Goal: Task Accomplishment & Management: Use online tool/utility

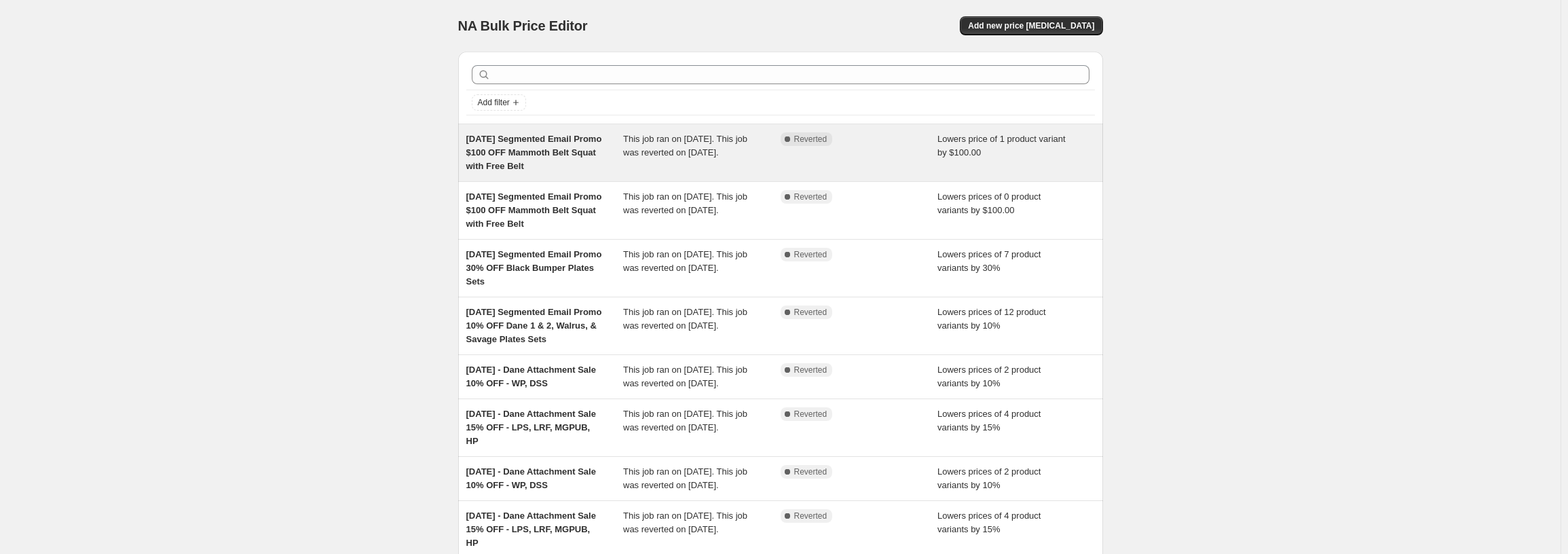
click at [631, 173] on div "This job ran on [DATE]. This job was reverted on [DATE]." at bounding box center [702, 153] width 157 height 41
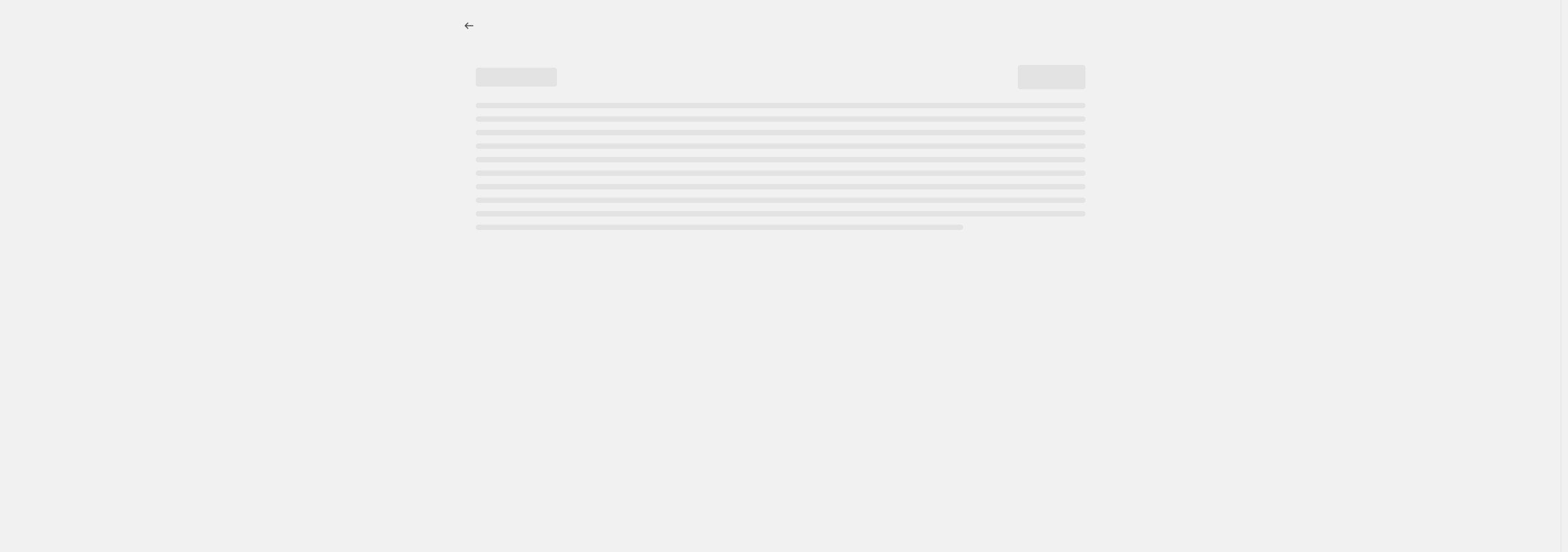
select select "by"
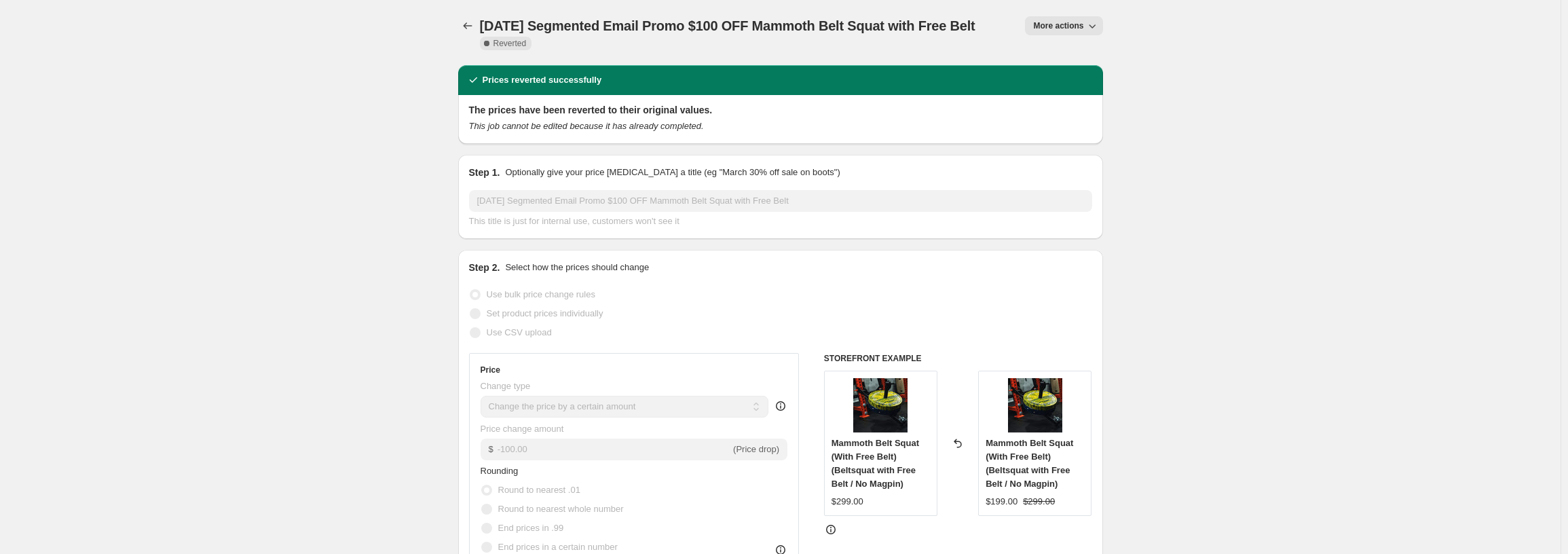
click at [1070, 20] on button "More actions" at bounding box center [1064, 26] width 77 height 19
drag, startPoint x: 588, startPoint y: 29, endPoint x: 693, endPoint y: 69, distance: 112.4
click at [693, 65] on div "[DATE] Segmented Email Promo $100 OFF Mammoth Belt Squat with Free Belt. This p…" at bounding box center [781, 33] width 645 height 65
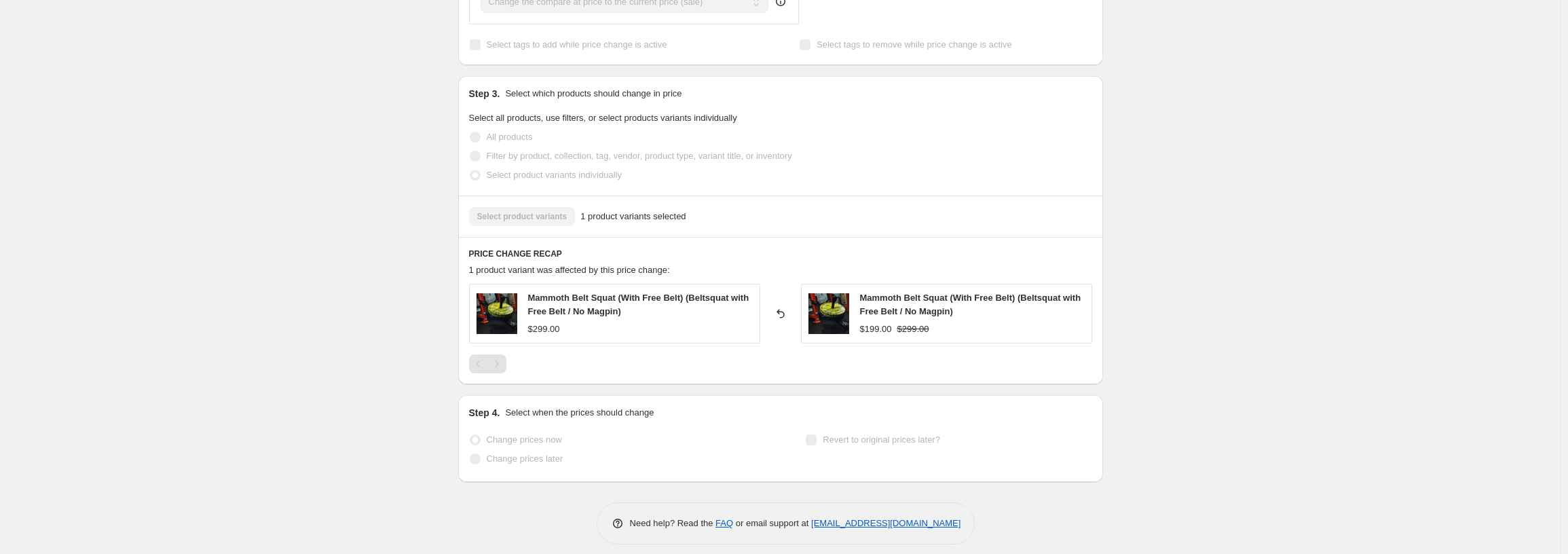
scroll to position [689, 0]
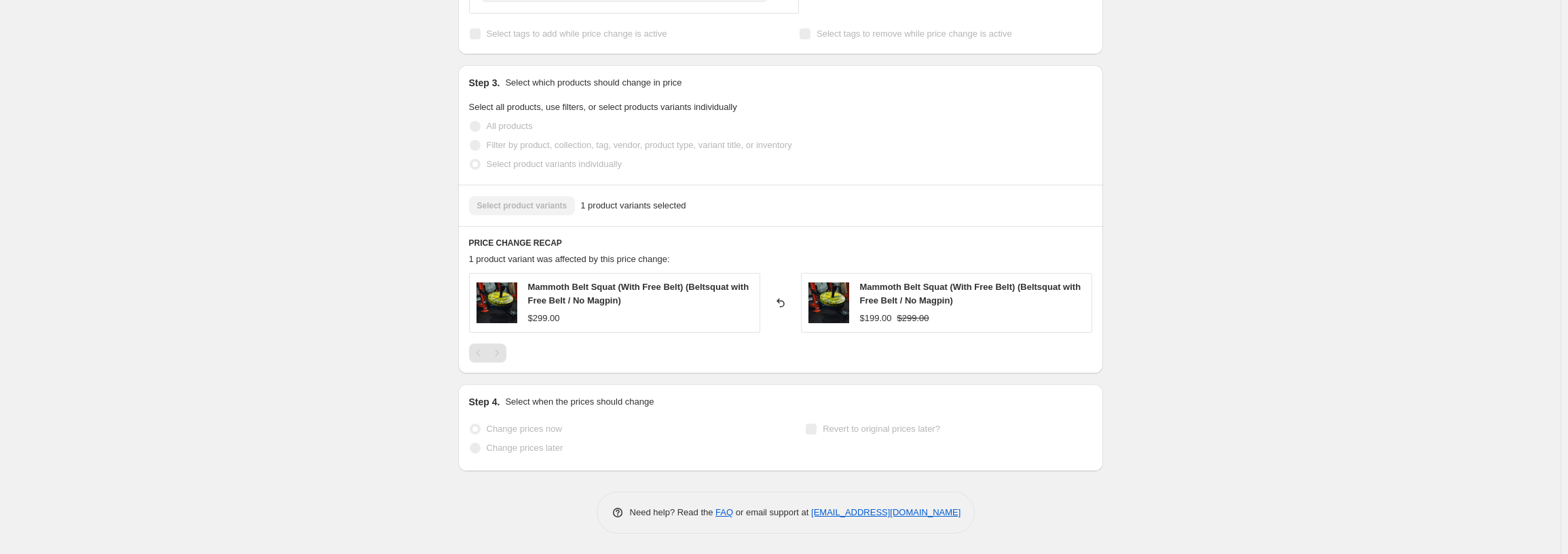
copy span "Segmented Email Promo $100 OFF Mammoth Belt Squat with Free Belt"
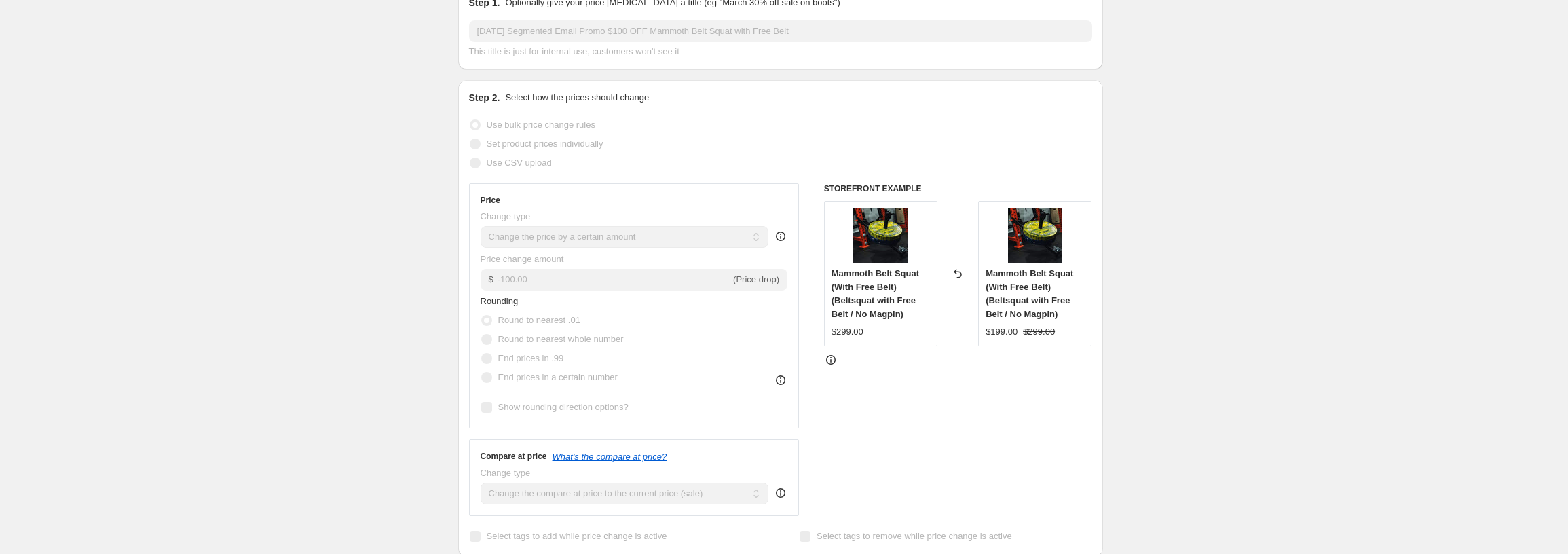
scroll to position [0, 0]
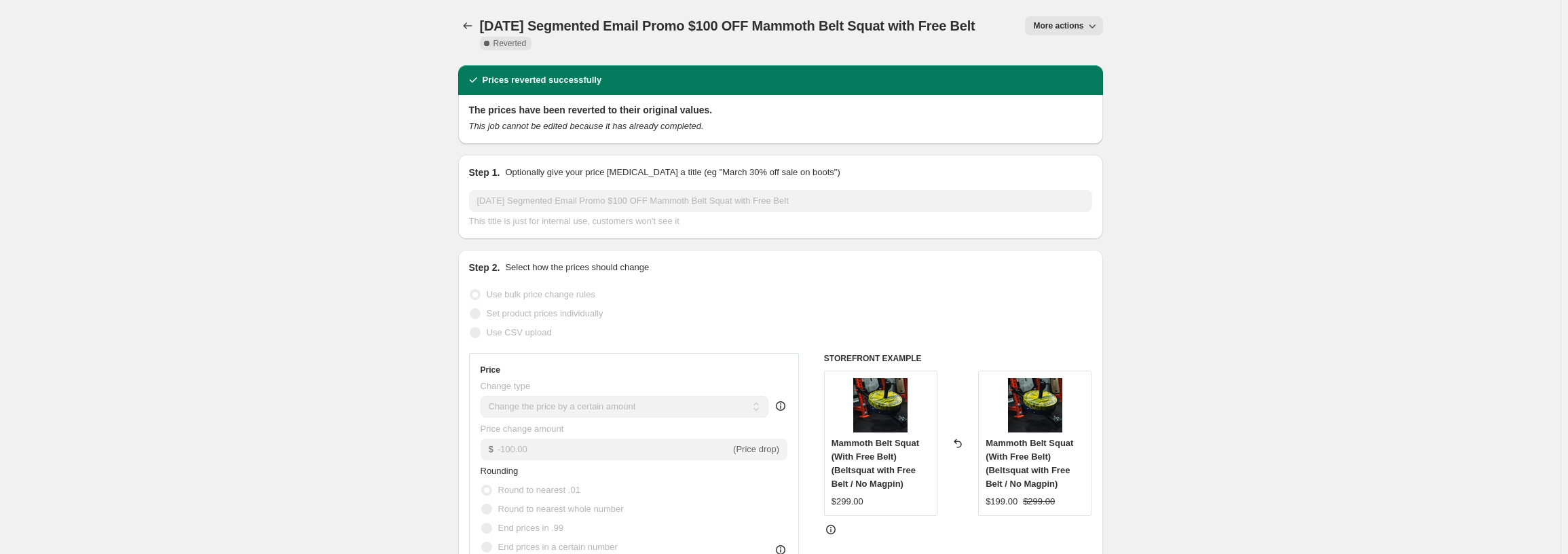
copy span "Segmented Email Promo $100 OFF Mammoth Belt Squat with Free Belt"
click at [464, 23] on icon "Price change jobs" at bounding box center [468, 26] width 14 height 14
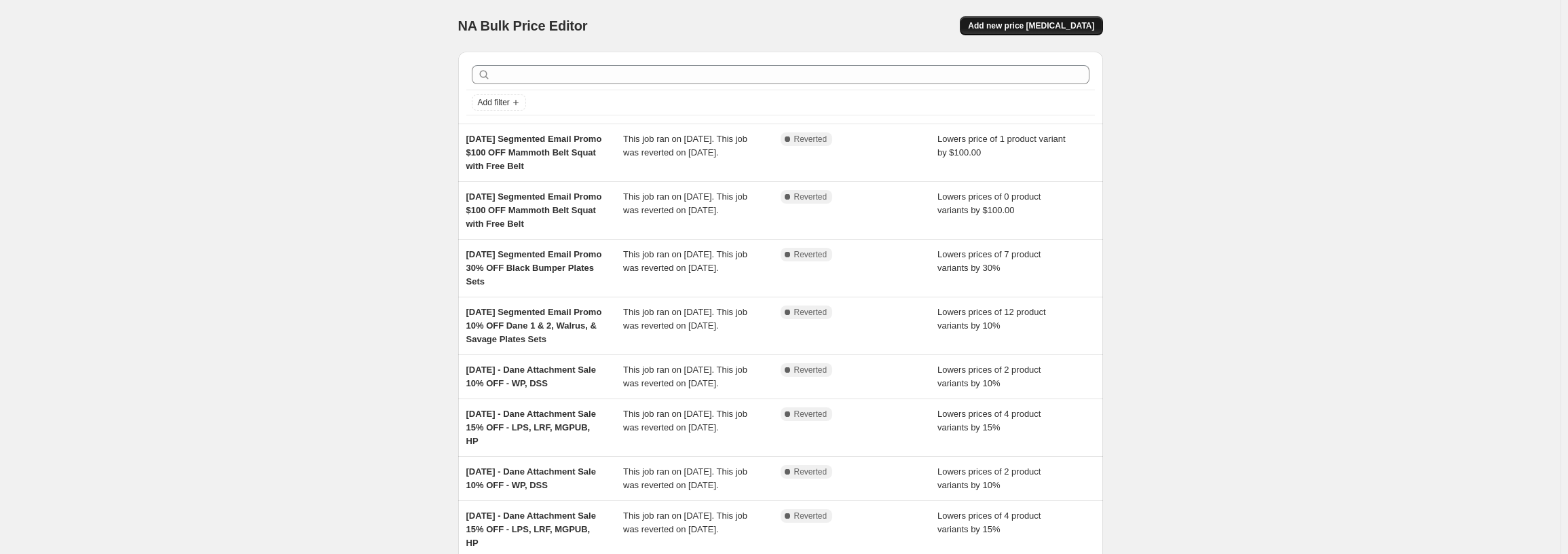
click at [1047, 27] on span "Add new price [MEDICAL_DATA]" at bounding box center [1031, 26] width 126 height 11
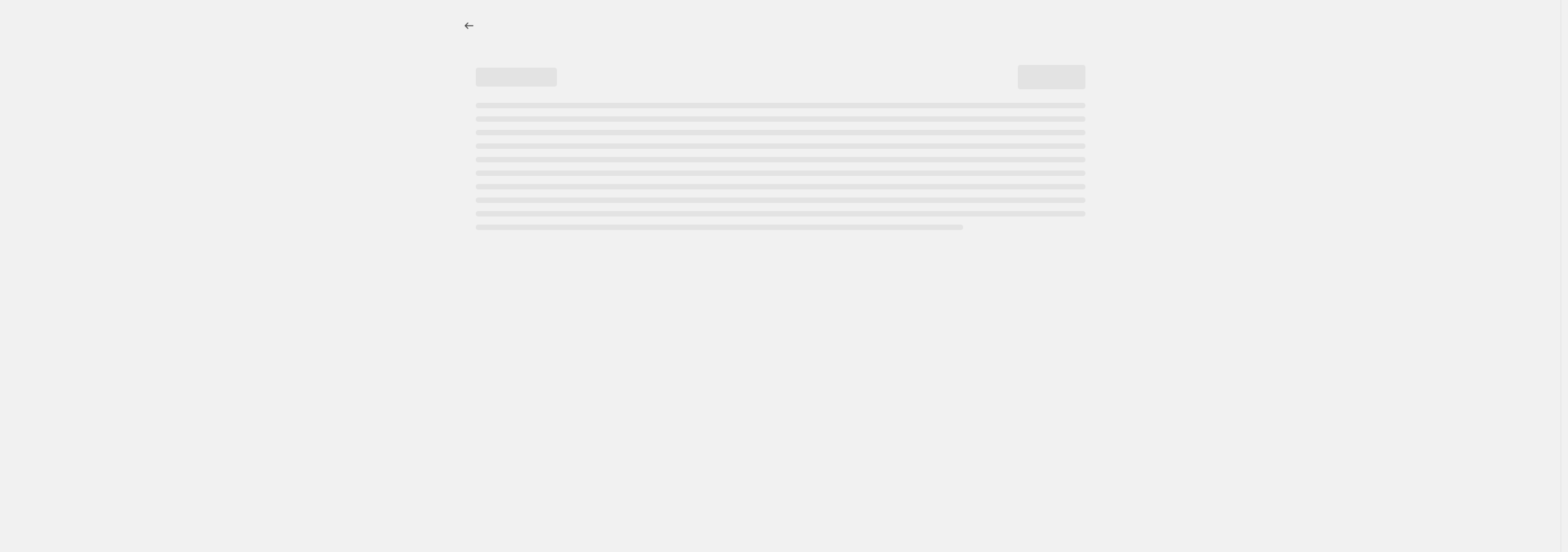
select select "percentage"
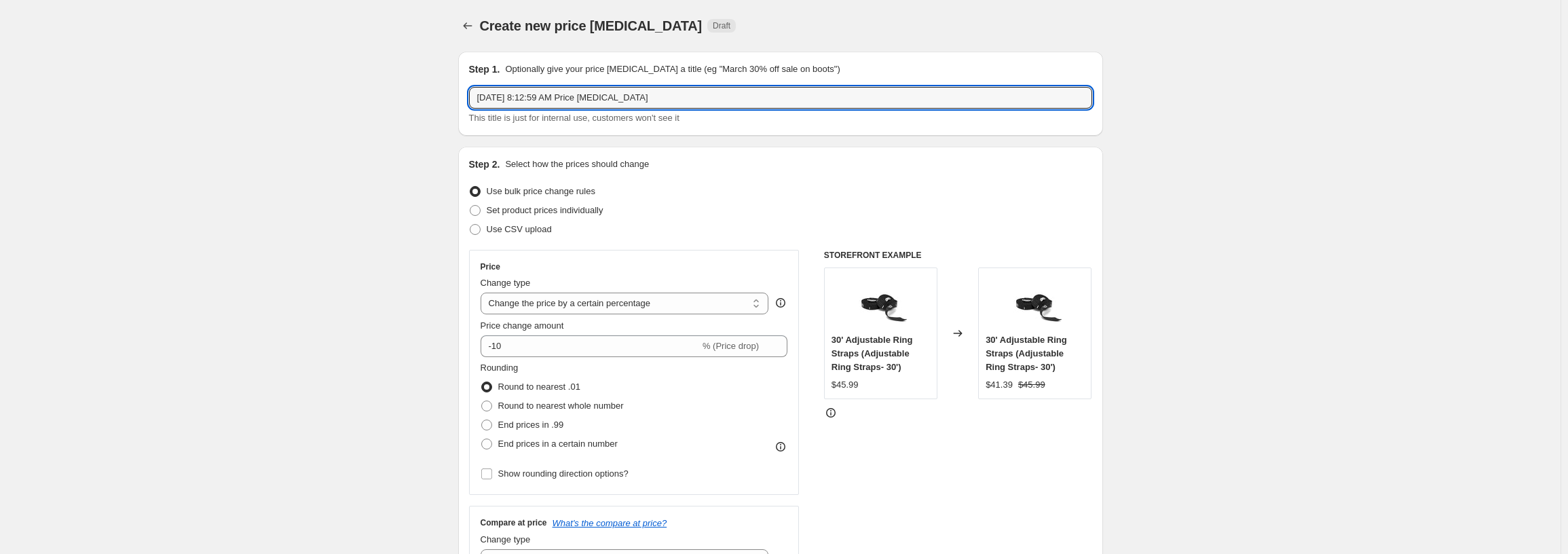
drag, startPoint x: 537, startPoint y: 99, endPoint x: 1487, endPoint y: 101, distance: 950.0
paste input "Segmented Email Promo $100 OFF Mammoth Belt Squat with Free Belt"
drag, startPoint x: 605, startPoint y: 97, endPoint x: 578, endPoint y: 100, distance: 27.2
click at [578, 100] on input "[DATE], Segmented Email Promo $100 OFF Mammoth Belt Squat with Free Belt" at bounding box center [781, 98] width 623 height 22
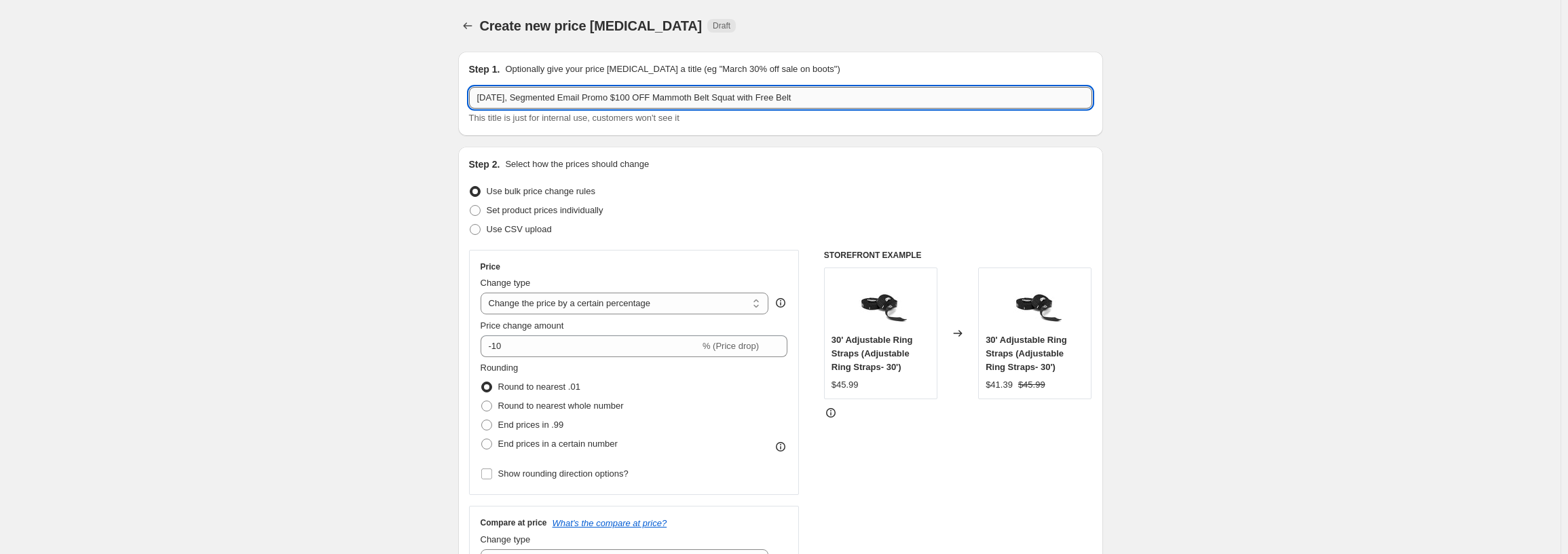
click at [618, 94] on input "[DATE], Segmented Email Promo $100 OFF Mammoth Belt Squat with Free Belt" at bounding box center [781, 98] width 623 height 22
drag, startPoint x: 603, startPoint y: 101, endPoint x: 538, endPoint y: 105, distance: 65.1
click at [538, 105] on input "[DATE], Segmented Email Promo $100 OFF Mammoth Belt Squat with Free Belt" at bounding box center [781, 98] width 623 height 22
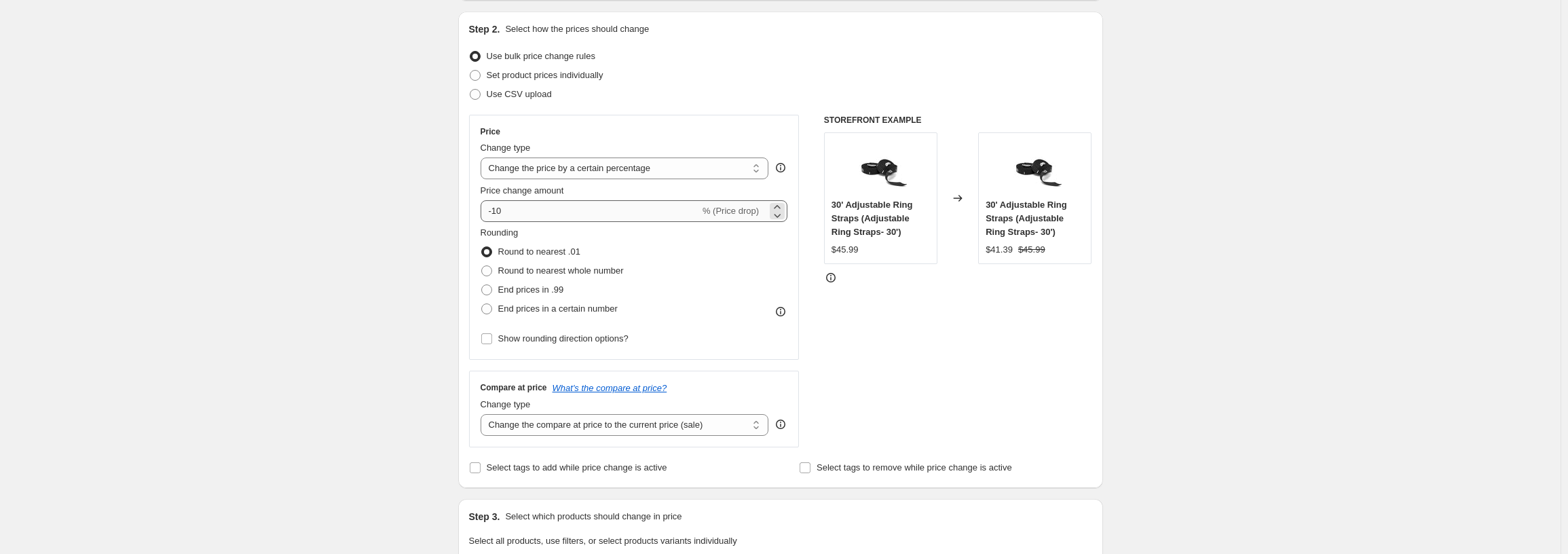
scroll to position [136, 0]
type input "[DATE], Promo $100 OFF Mammoth Belt Squat with Free Belt"
click at [652, 160] on select "Change the price to a certain amount Change the price by a certain amount Chang…" at bounding box center [624, 168] width 288 height 22
select select "by"
click at [483, 157] on select "Change the price to a certain amount Change the price by a certain amount Chang…" at bounding box center [624, 168] width 288 height 22
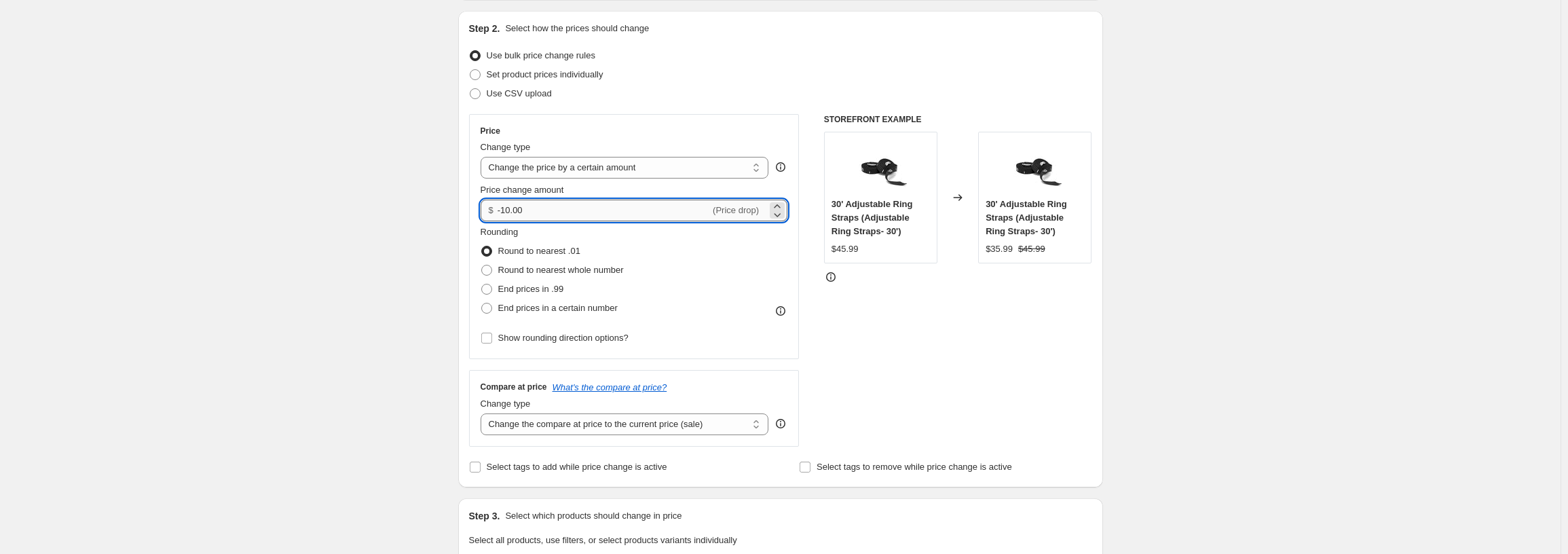
click at [548, 221] on input "-10.00" at bounding box center [603, 210] width 212 height 22
type input "-100.00"
click at [855, 369] on div "STOREFRONT EXAMPLE 30' Adjustable Ring Straps (Adjustable Ring Straps- 30') $45…" at bounding box center [958, 280] width 268 height 333
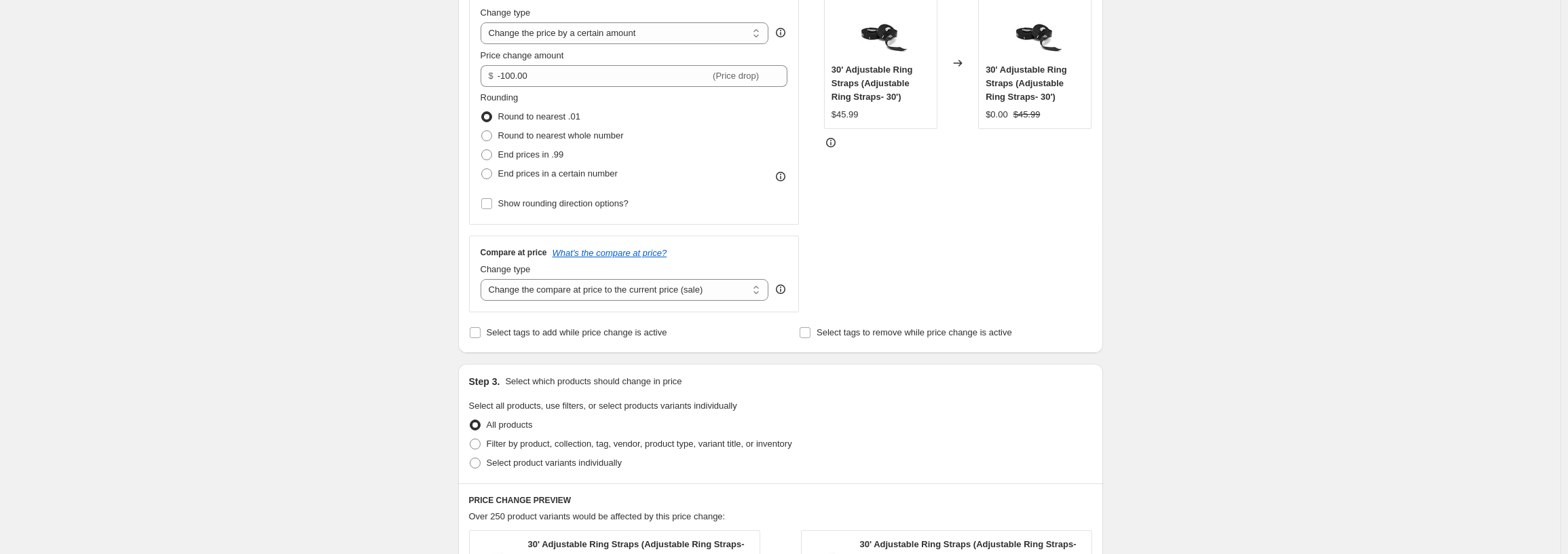
scroll to position [272, 0]
click at [529, 464] on span "Select product variants individually" at bounding box center [554, 461] width 135 height 10
click at [470, 457] on input "Select product variants individually" at bounding box center [470, 456] width 1 height 1
radio input "true"
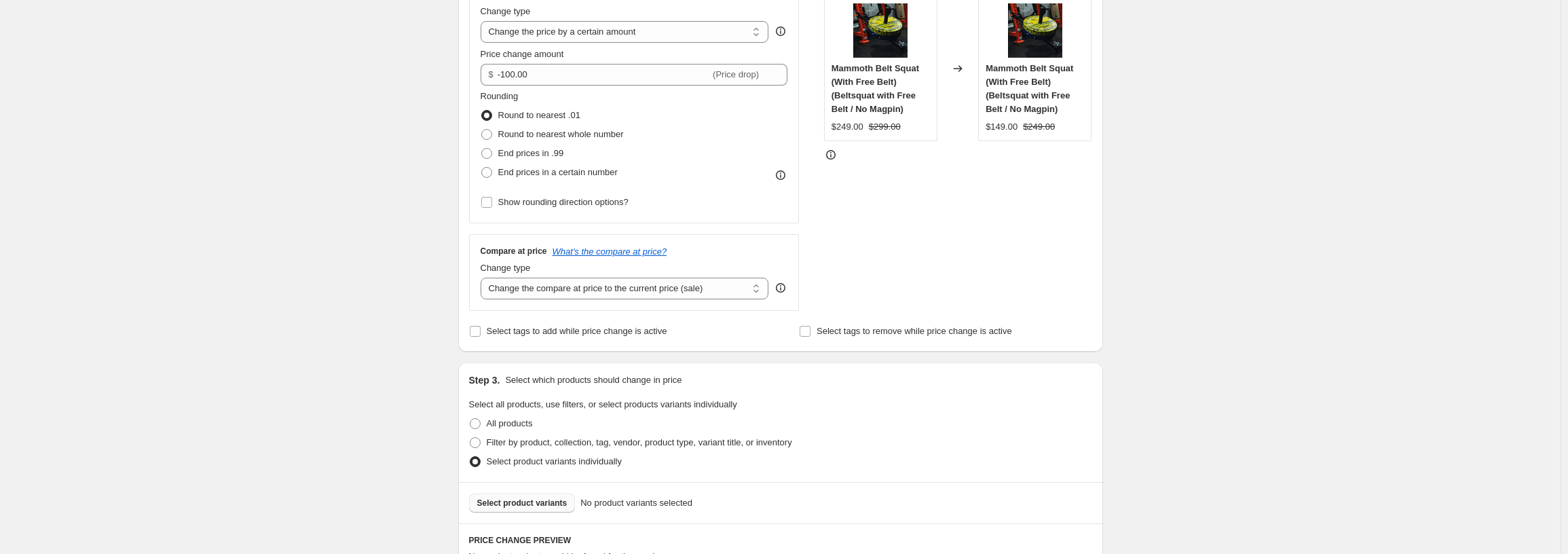
click at [537, 500] on span "Select product variants" at bounding box center [522, 503] width 90 height 11
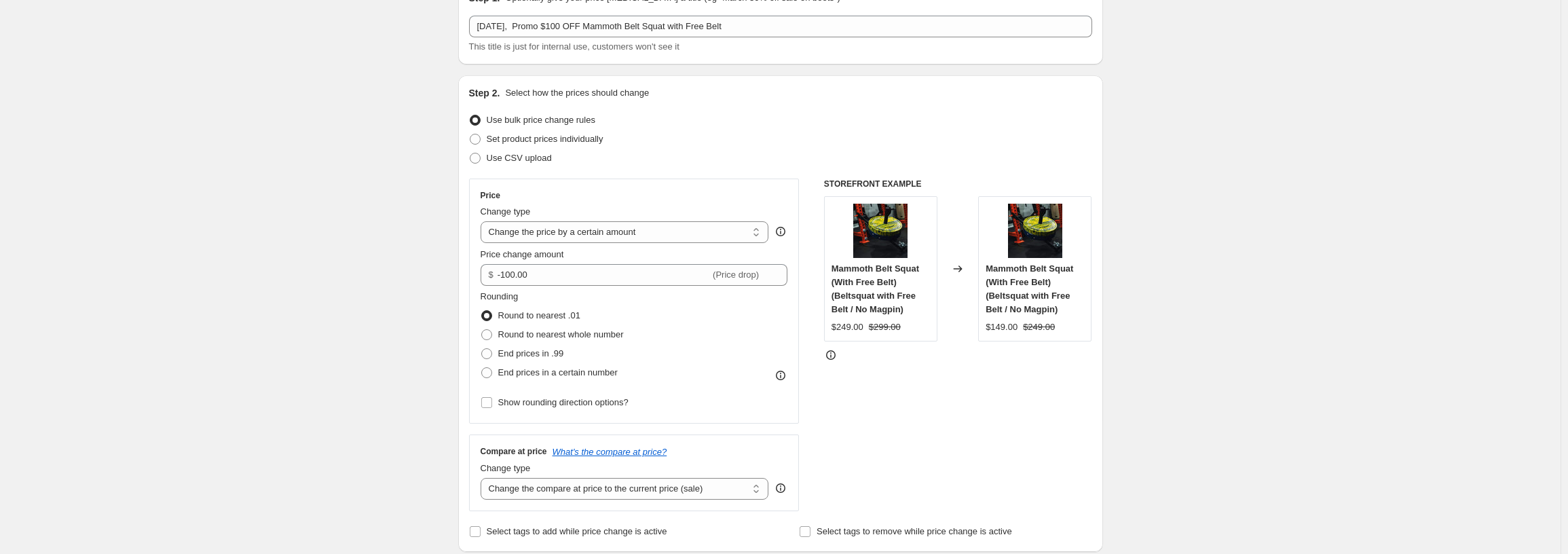
scroll to position [0, 0]
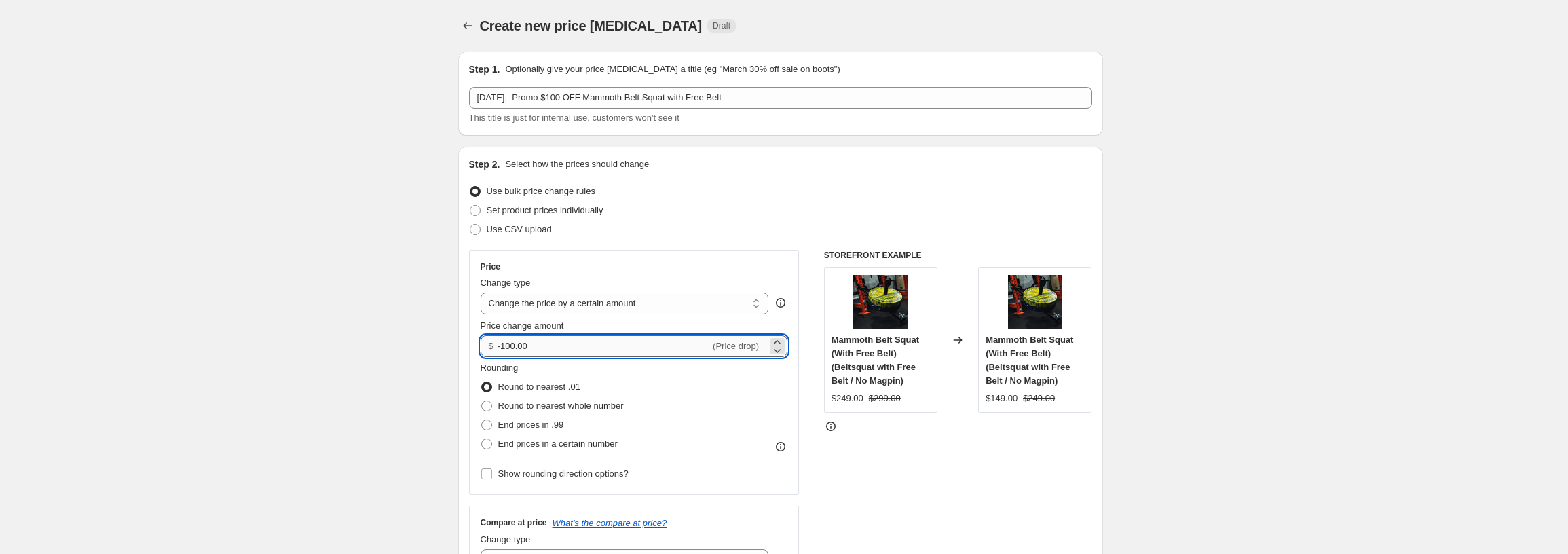
click at [525, 344] on input "-100.00" at bounding box center [603, 346] width 212 height 22
click at [538, 344] on input "-100.00" at bounding box center [603, 346] width 212 height 22
drag, startPoint x: 506, startPoint y: 346, endPoint x: 538, endPoint y: 348, distance: 32.1
click at [538, 348] on input "-100.00" at bounding box center [603, 346] width 212 height 22
type input "-50.00"
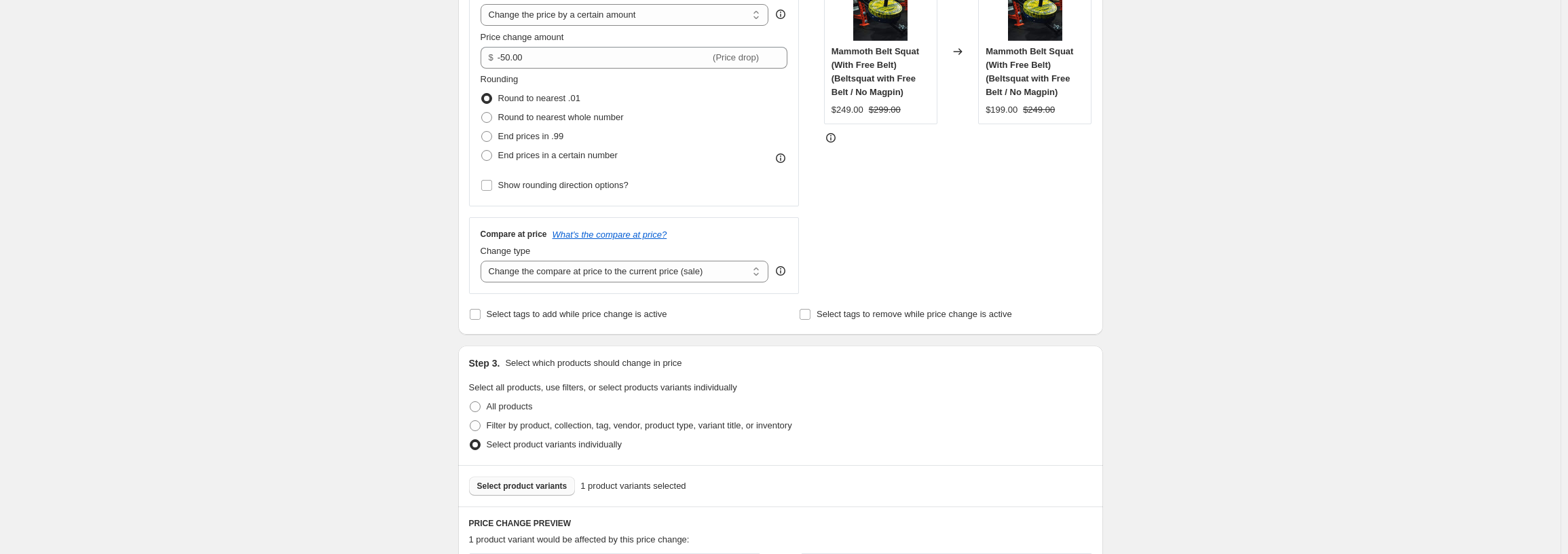
scroll to position [599, 0]
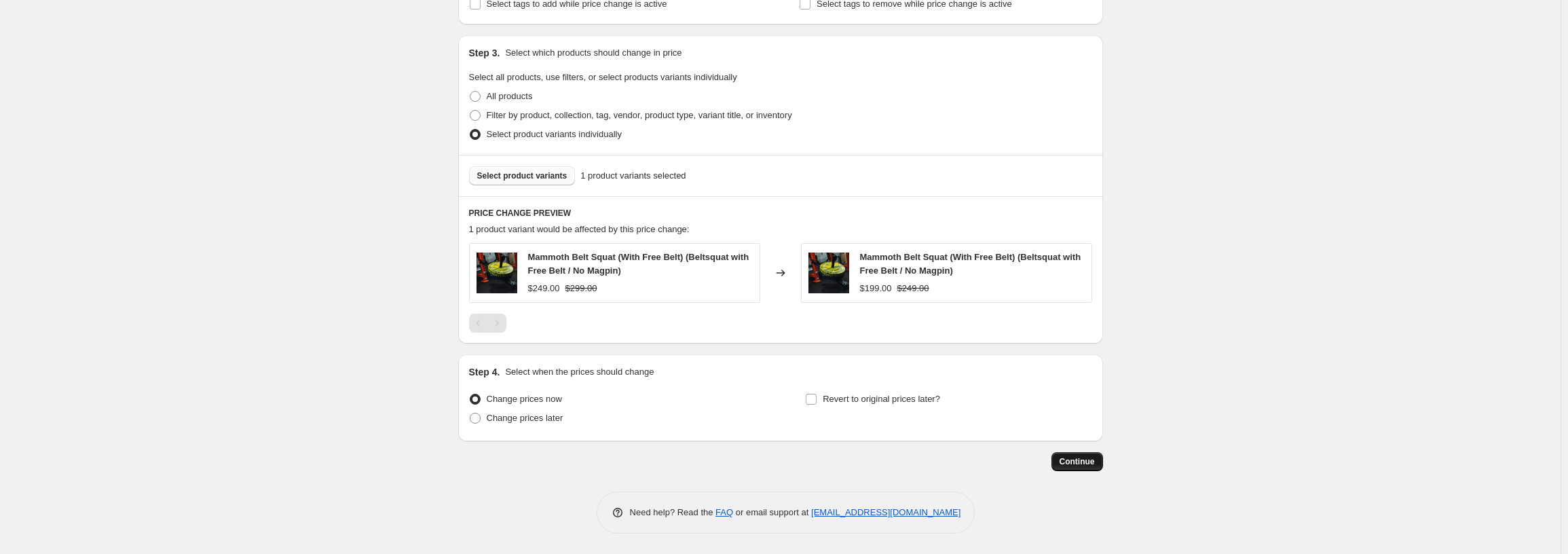
click at [1095, 458] on span "Continue" at bounding box center [1077, 462] width 35 height 11
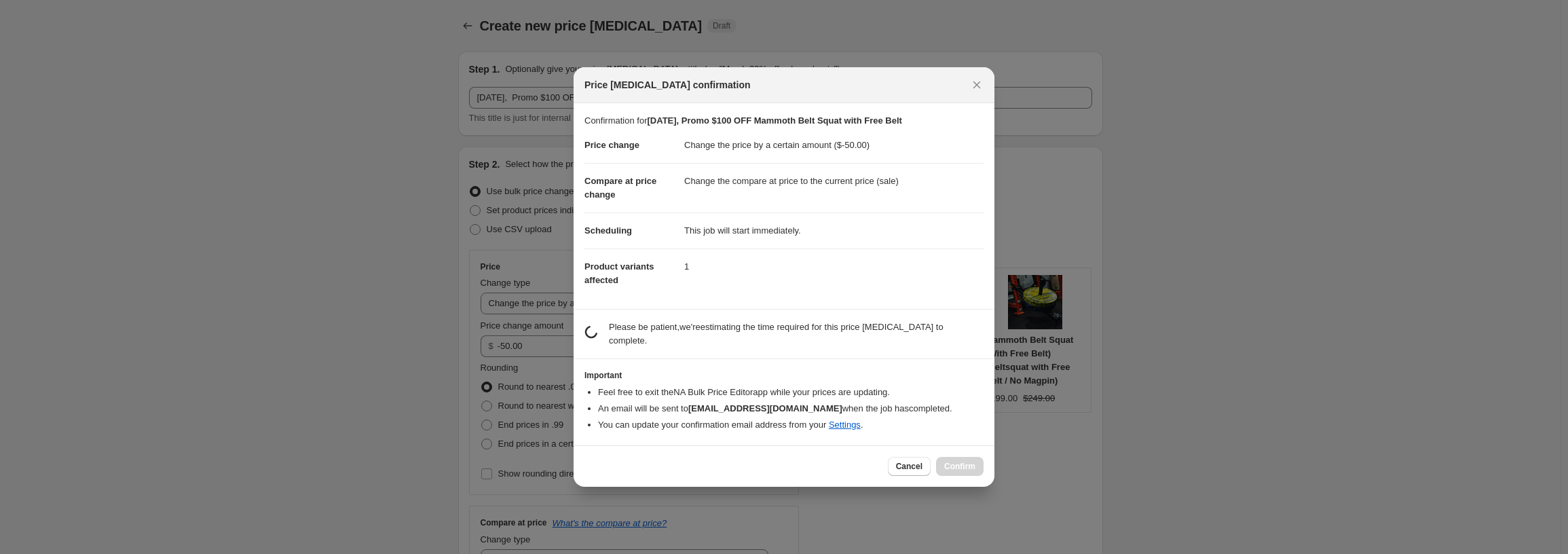
scroll to position [0, 0]
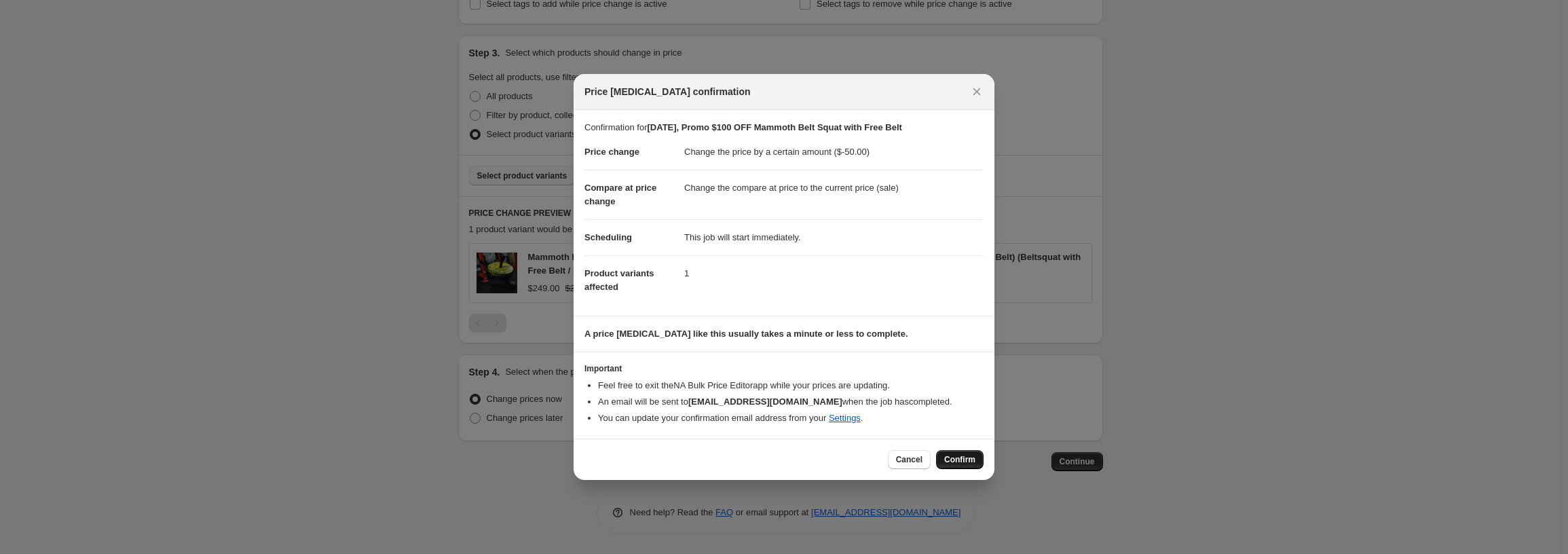
click at [961, 460] on span "Confirm" at bounding box center [960, 460] width 31 height 11
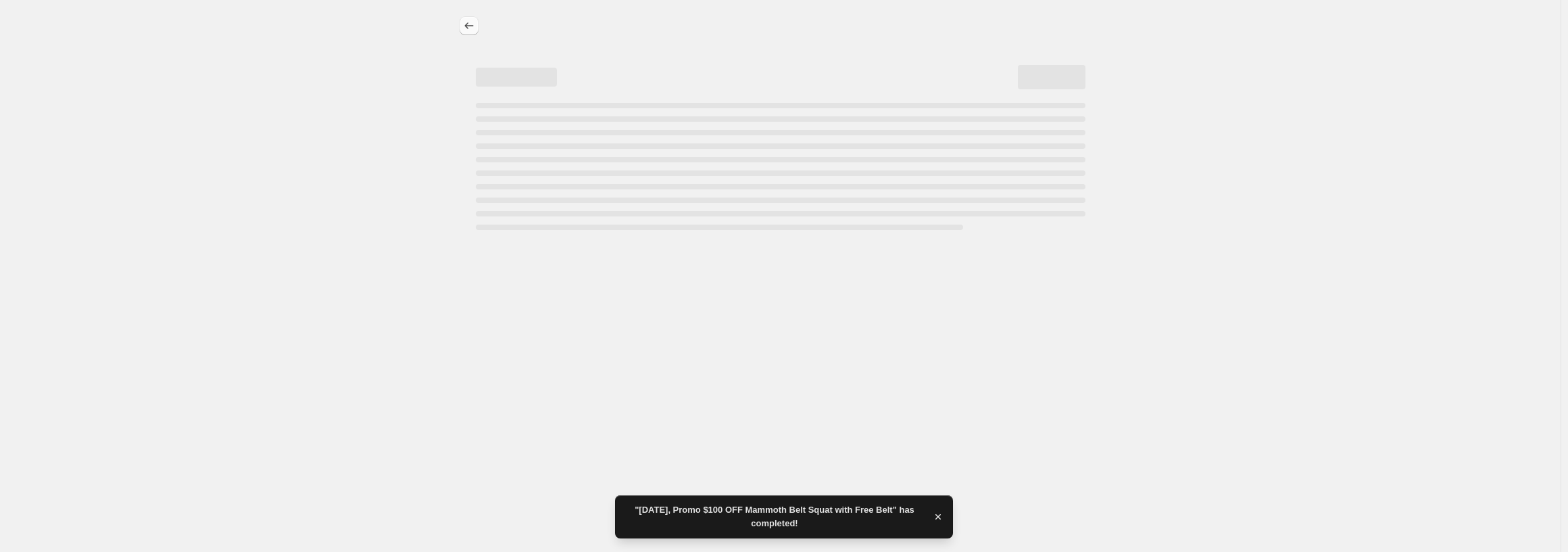
select select "by"
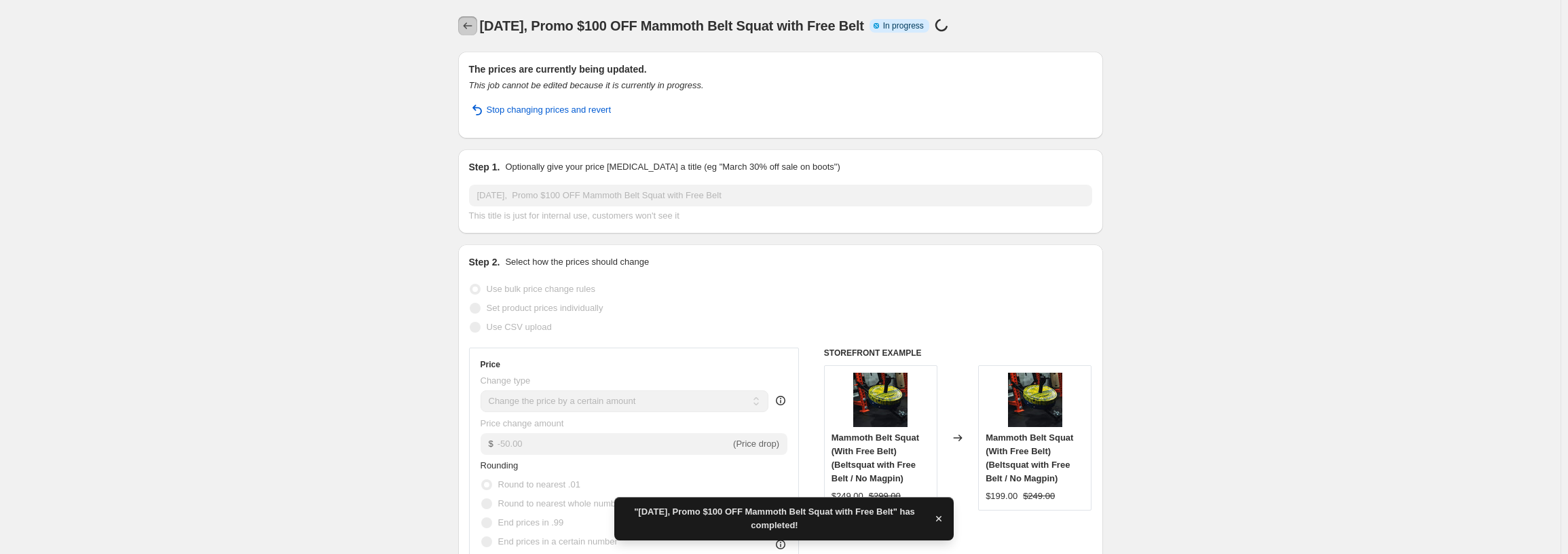
click at [474, 24] on icon "Price change jobs" at bounding box center [468, 26] width 14 height 14
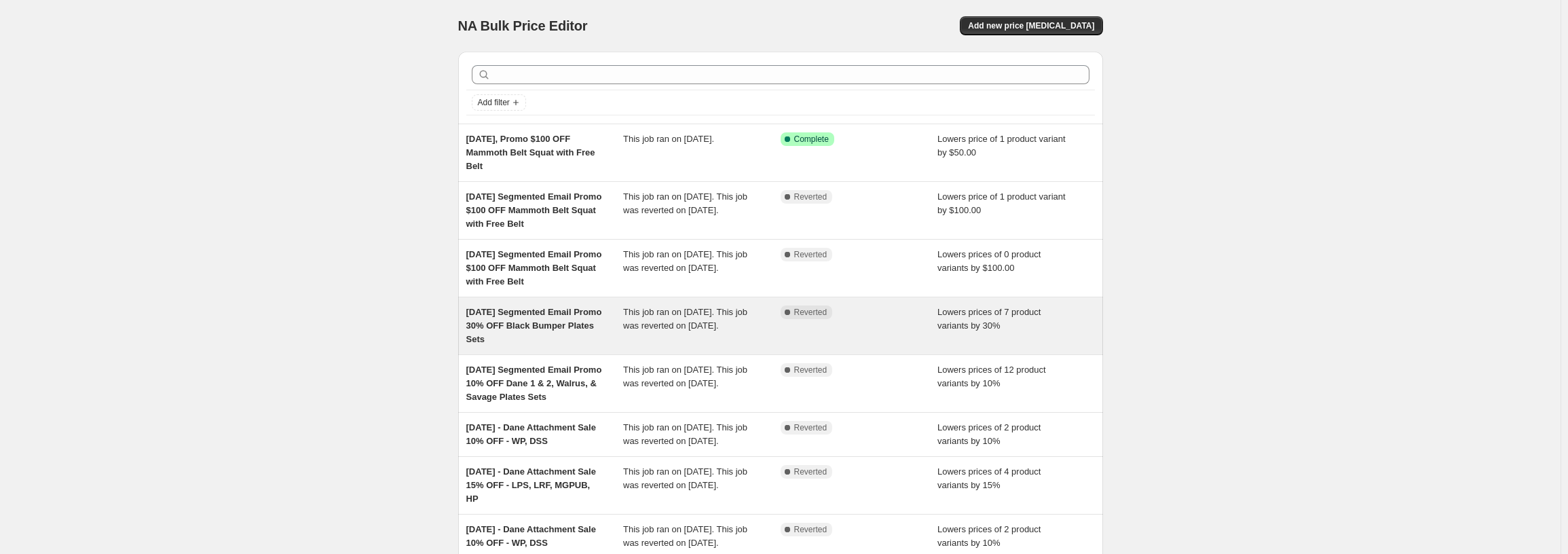
click at [557, 346] on div "[DATE] Segmented Email Promo 30% OFF Black Bumper Plates Sets" at bounding box center [545, 326] width 157 height 41
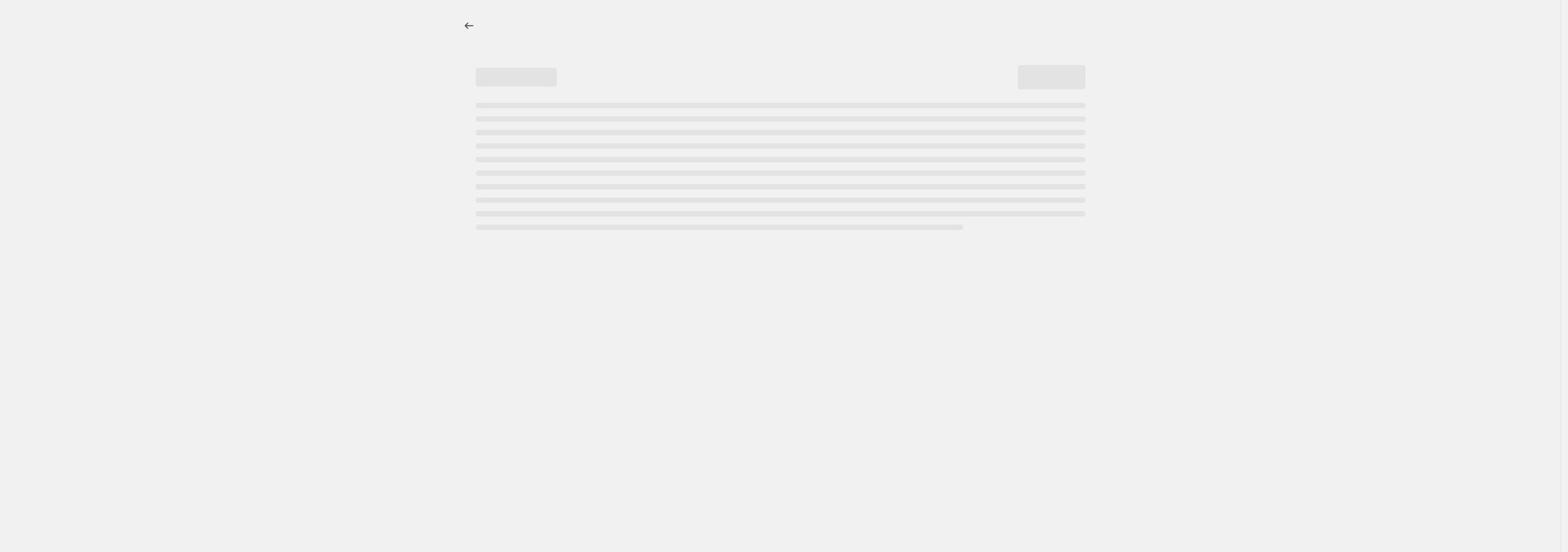
select select "percentage"
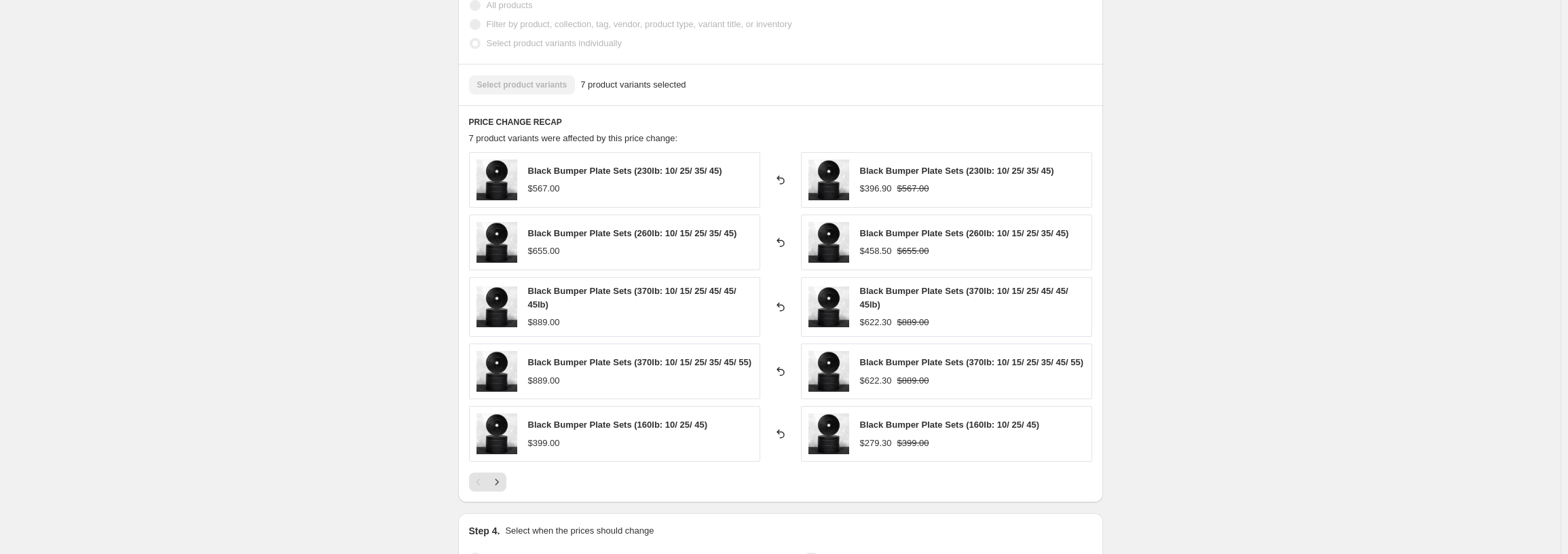
scroll to position [815, 0]
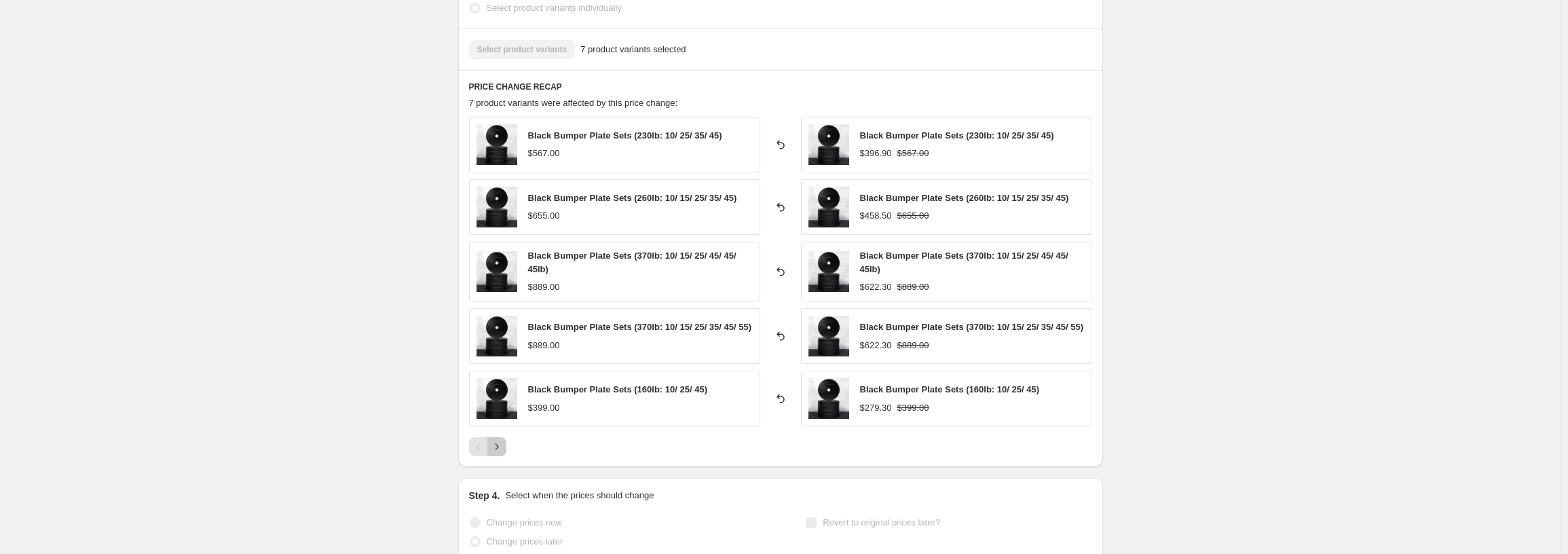
click at [506, 454] on button "Next" at bounding box center [497, 447] width 19 height 19
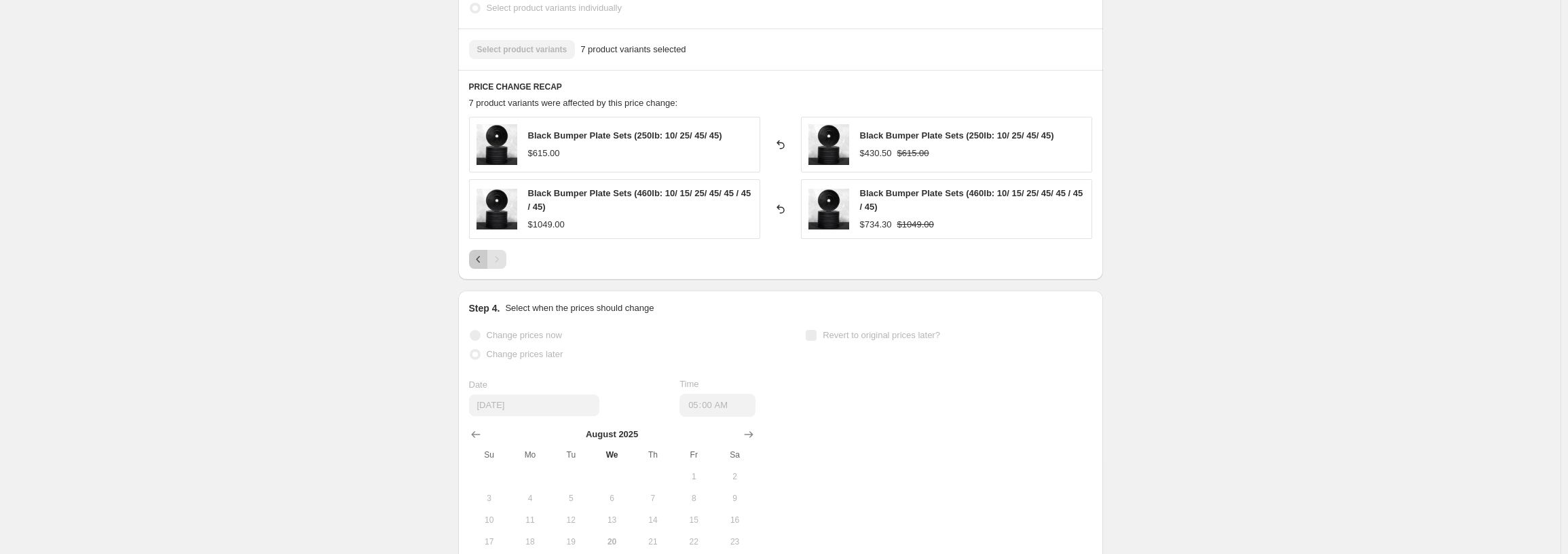
click at [477, 260] on icon "Previous" at bounding box center [479, 259] width 14 height 14
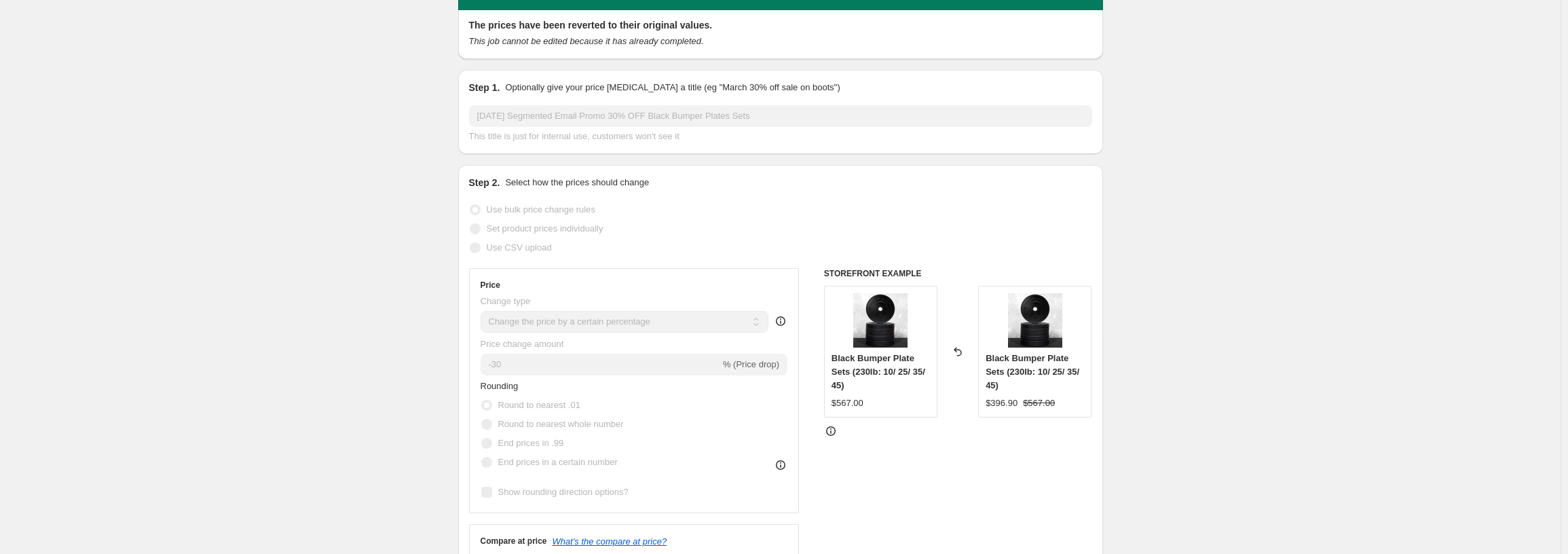
scroll to position [0, 0]
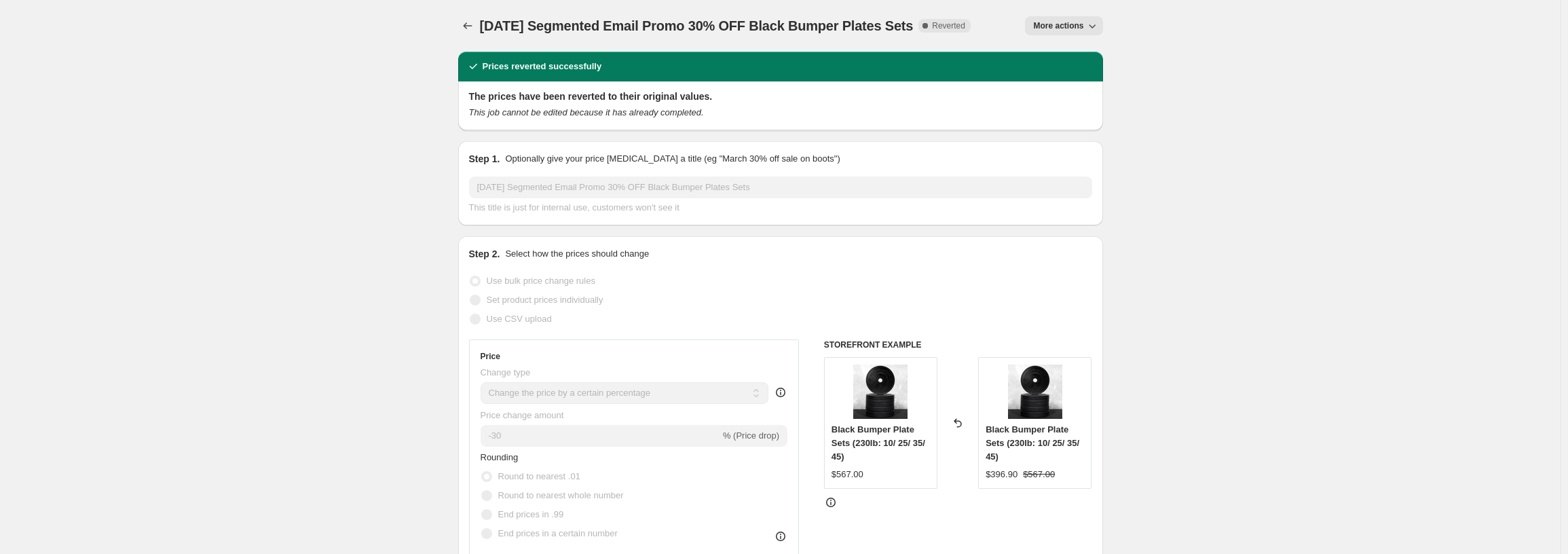
drag, startPoint x: 963, startPoint y: 25, endPoint x: 591, endPoint y: 32, distance: 372.1
click at [591, 32] on div "[DATE] Segmented Email Promo 30% OFF Black Bumper Plates Sets Complete Reverted" at bounding box center [725, 26] width 491 height 19
copy span "Segmented Email Promo 30% OFF Black Bumper Plates Sets"
click at [467, 26] on icon "Price change jobs" at bounding box center [467, 26] width 9 height 7
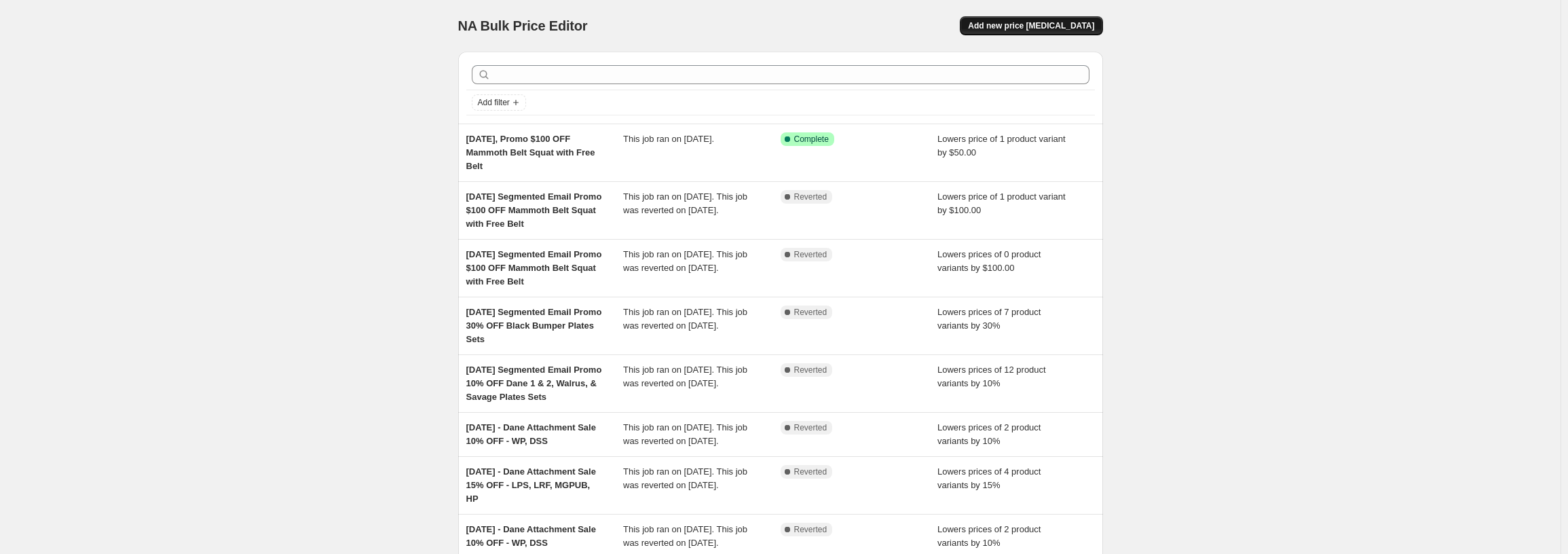
click at [1060, 24] on span "Add new price [MEDICAL_DATA]" at bounding box center [1031, 26] width 126 height 11
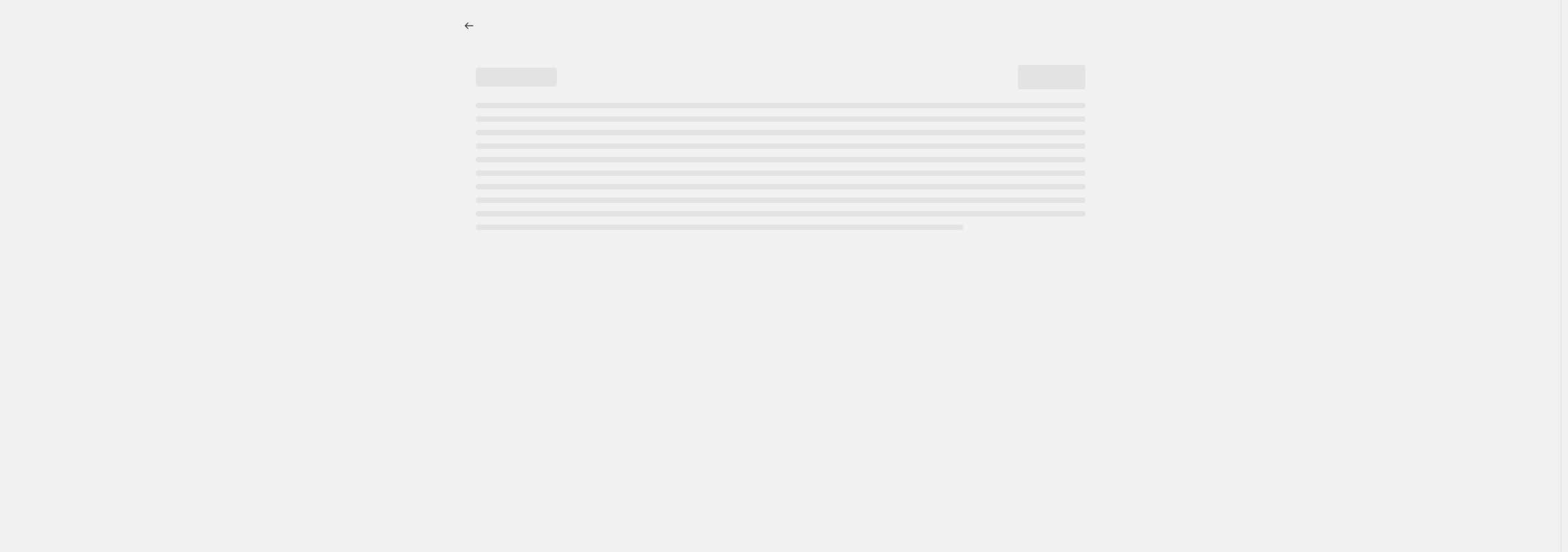
select select "percentage"
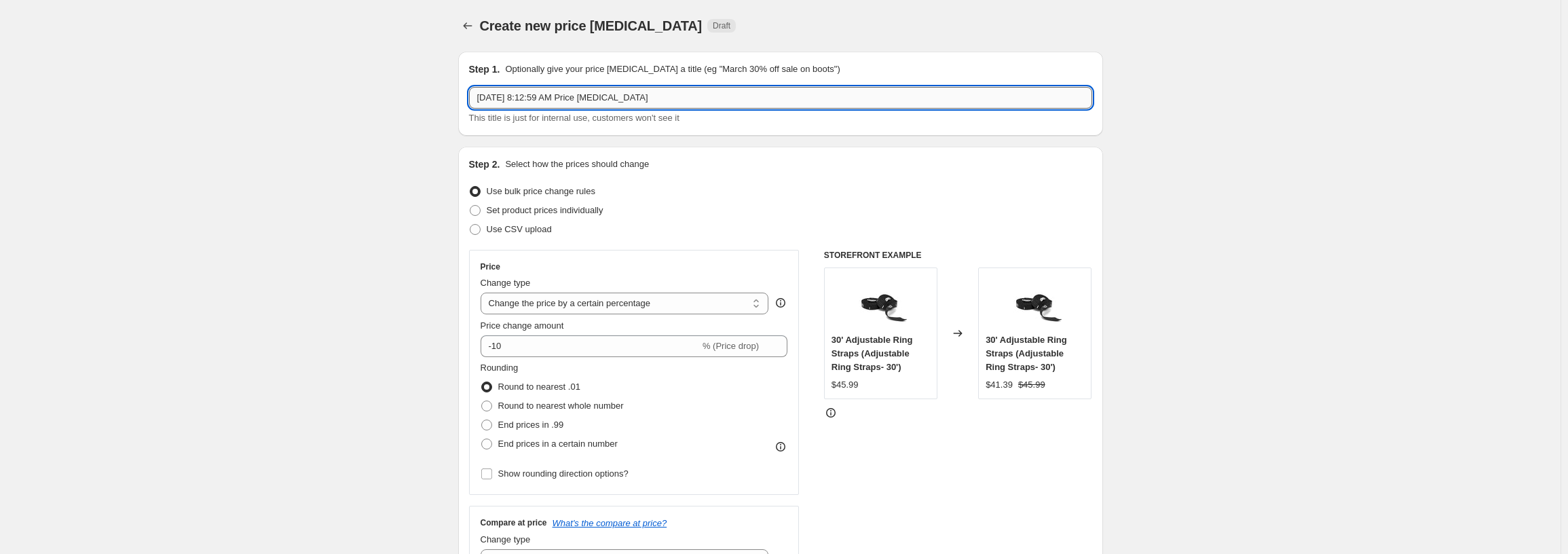
drag, startPoint x: 717, startPoint y: 91, endPoint x: 533, endPoint y: 92, distance: 184.0
click at [533, 92] on input "[DATE] 8:12:59 AM Price [MEDICAL_DATA]" at bounding box center [781, 98] width 623 height 22
paste input "Segmented Email Promo 30% OFF Black Bumper Plates Sets"
drag, startPoint x: 603, startPoint y: 94, endPoint x: 537, endPoint y: 91, distance: 66.1
click at [538, 93] on input "[DATE], Segmented Email Promo 30% OFF Black Bumper Plates Sets" at bounding box center [781, 98] width 623 height 22
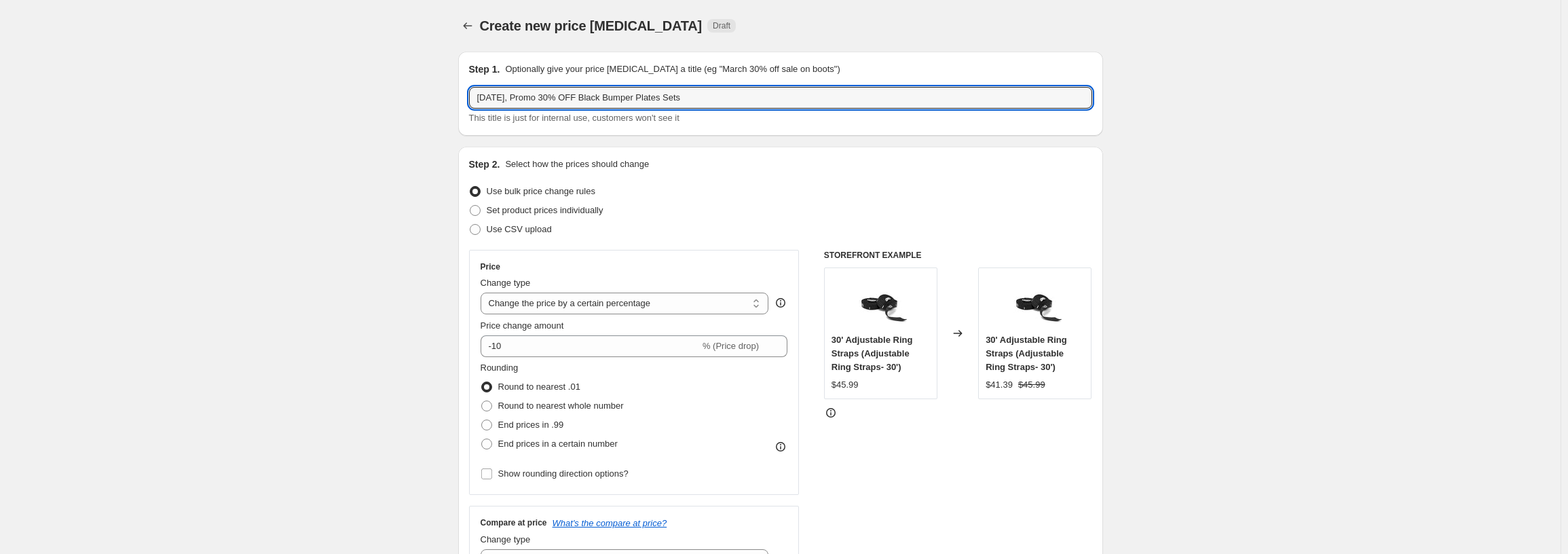
type input "[DATE], Promo 30% OFF Black Bumper Plates Sets"
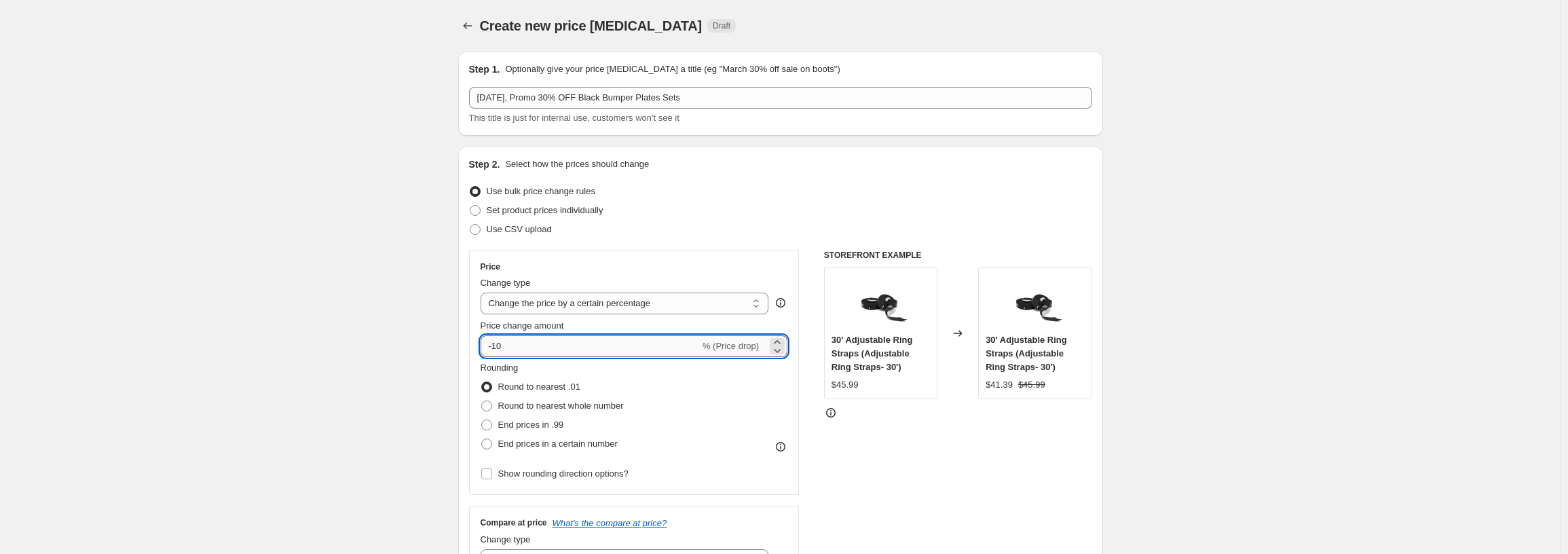
click at [542, 339] on input "-10" at bounding box center [590, 346] width 219 height 22
type input "-1"
type input "-30"
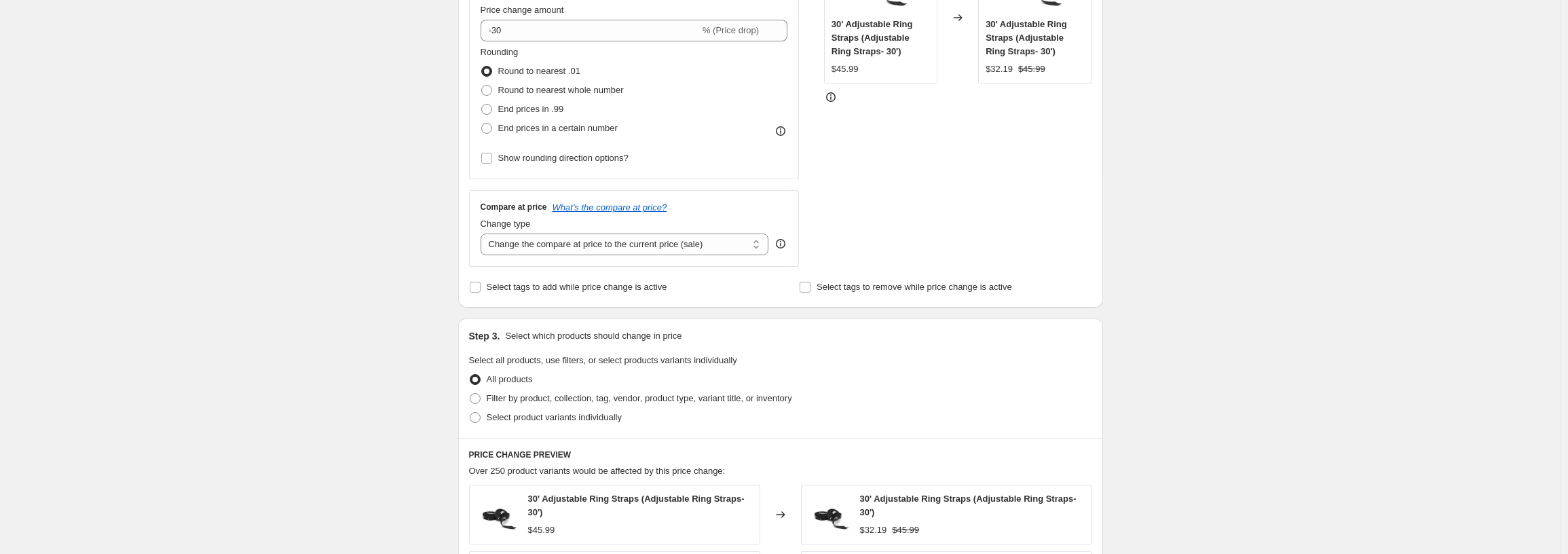
scroll to position [339, 0]
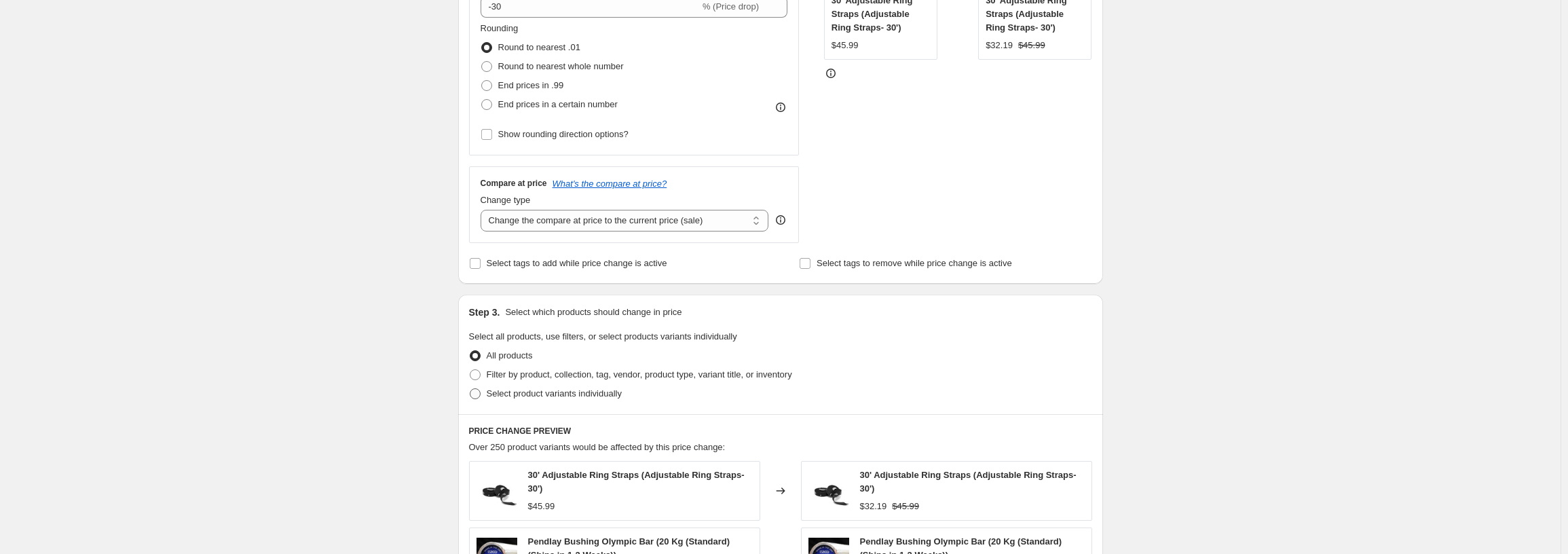
click at [477, 392] on span at bounding box center [475, 394] width 11 height 11
click at [470, 389] on input "Select product variants individually" at bounding box center [470, 388] width 1 height 1
radio input "true"
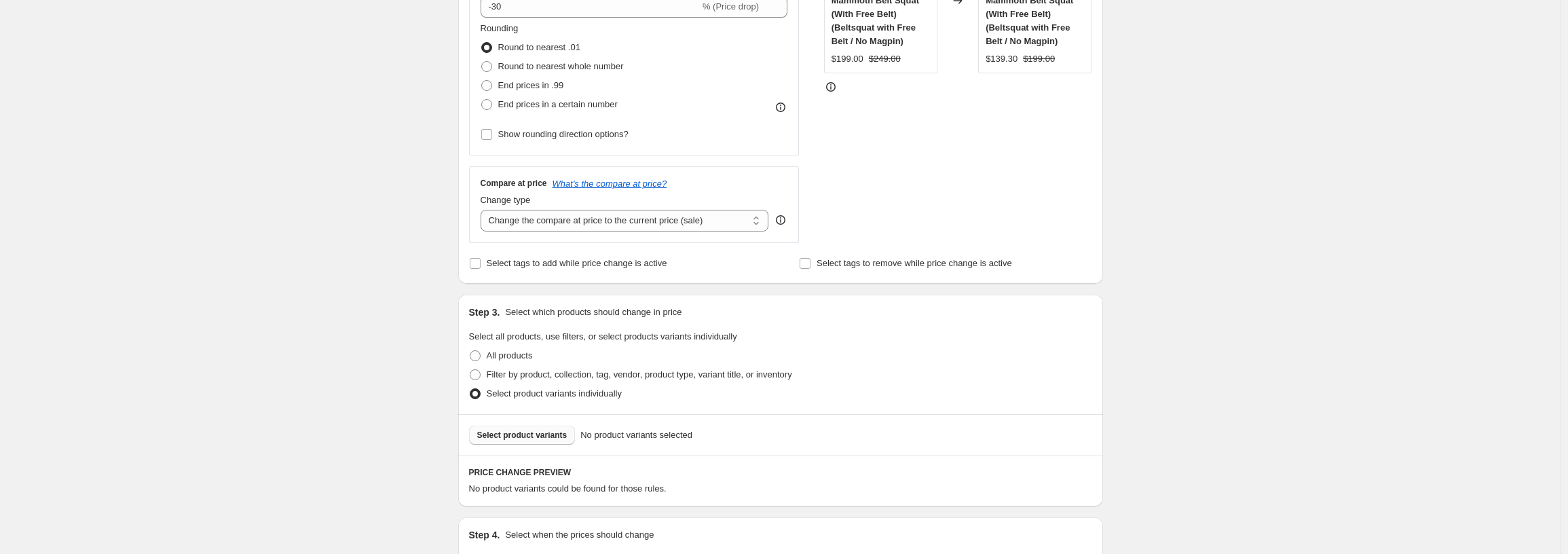
click at [531, 432] on span "Select product variants" at bounding box center [522, 435] width 90 height 11
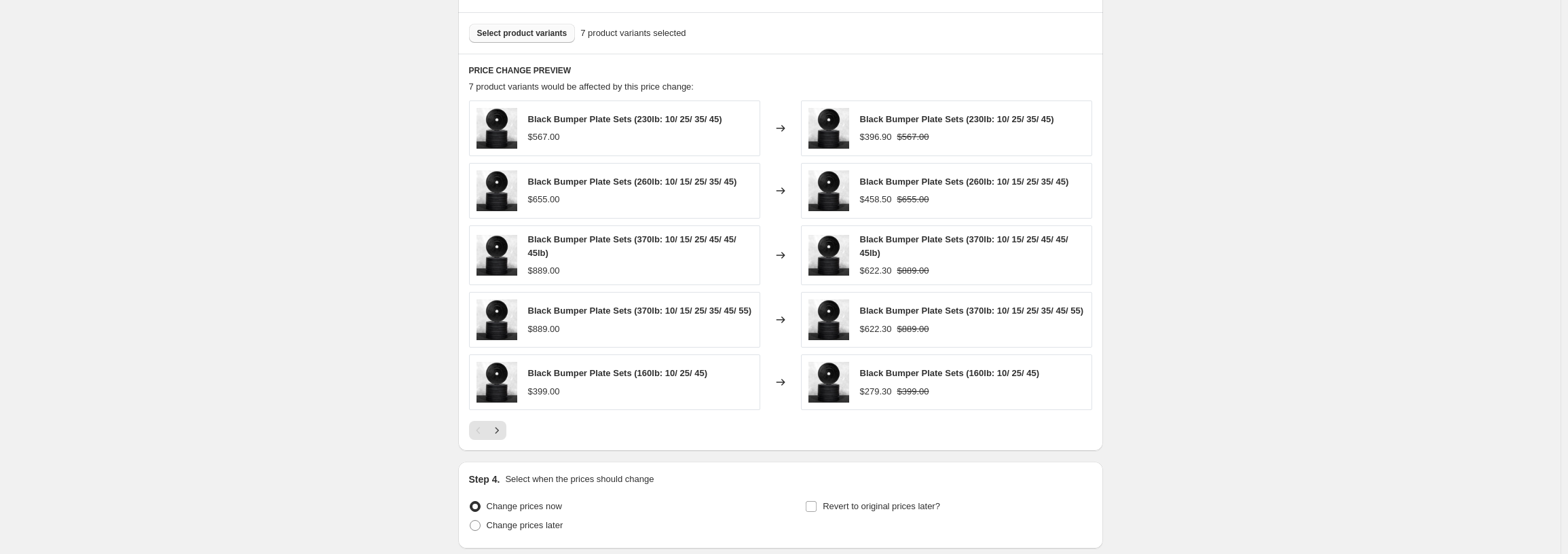
scroll to position [854, 0]
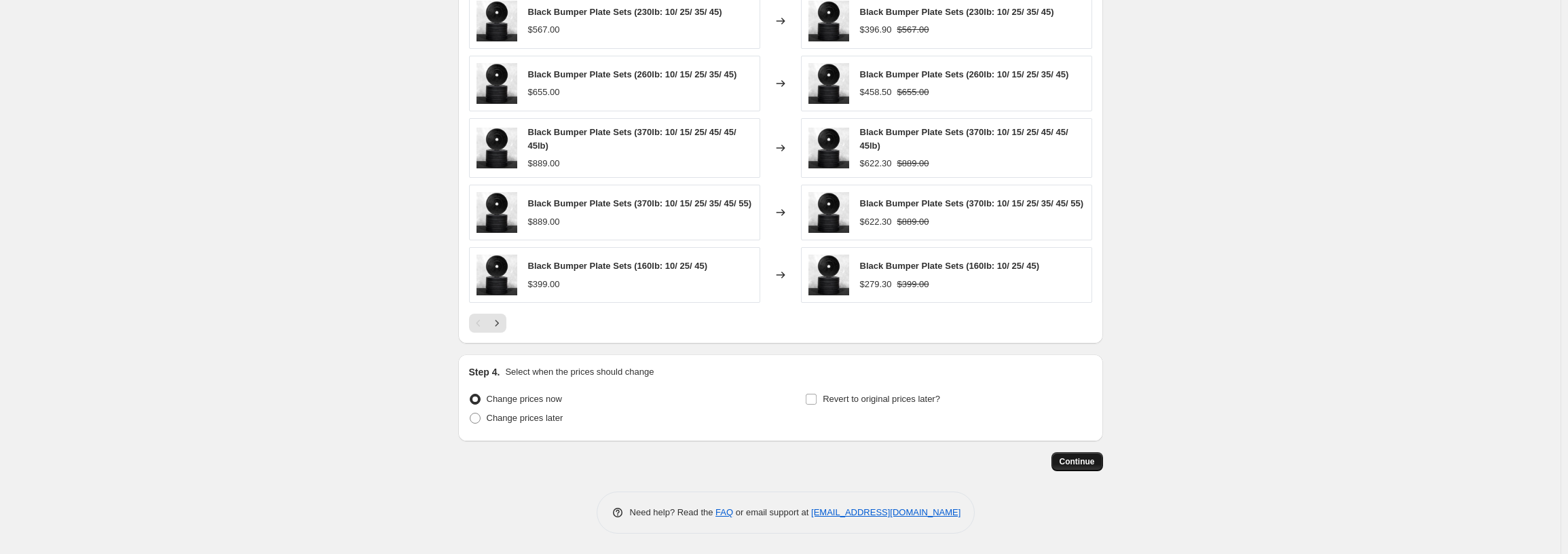
click at [1099, 459] on button "Continue" at bounding box center [1077, 462] width 52 height 19
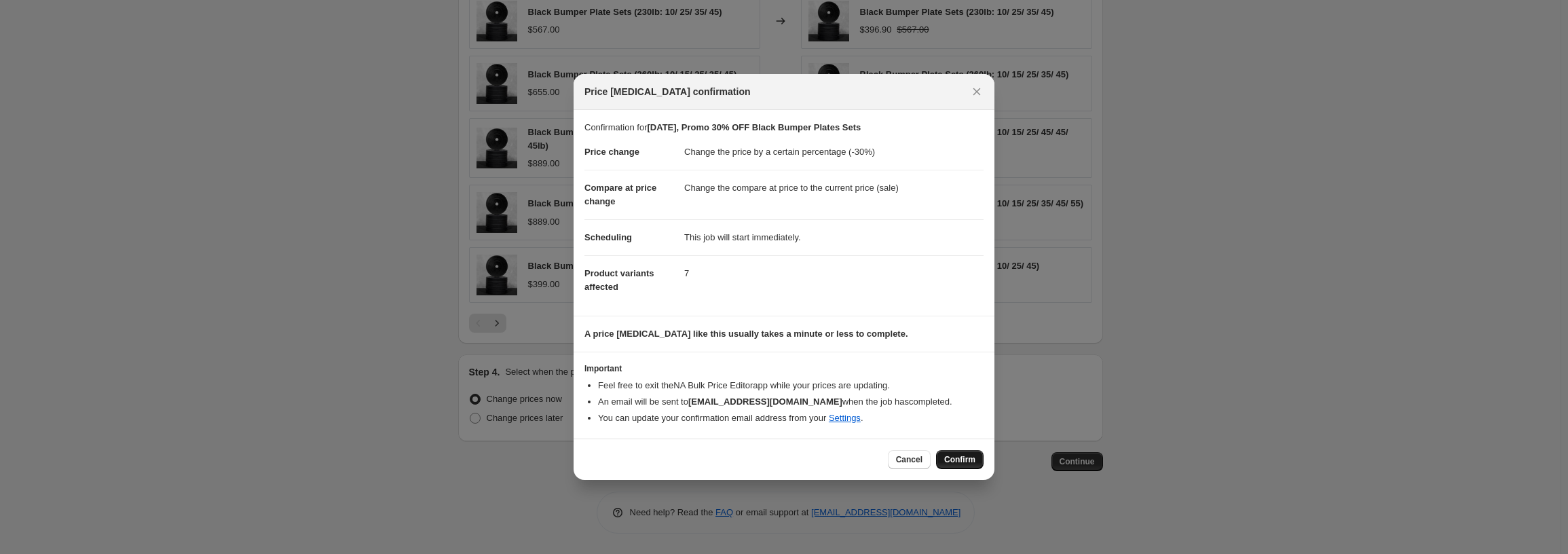
click at [968, 462] on span "Confirm" at bounding box center [960, 460] width 31 height 11
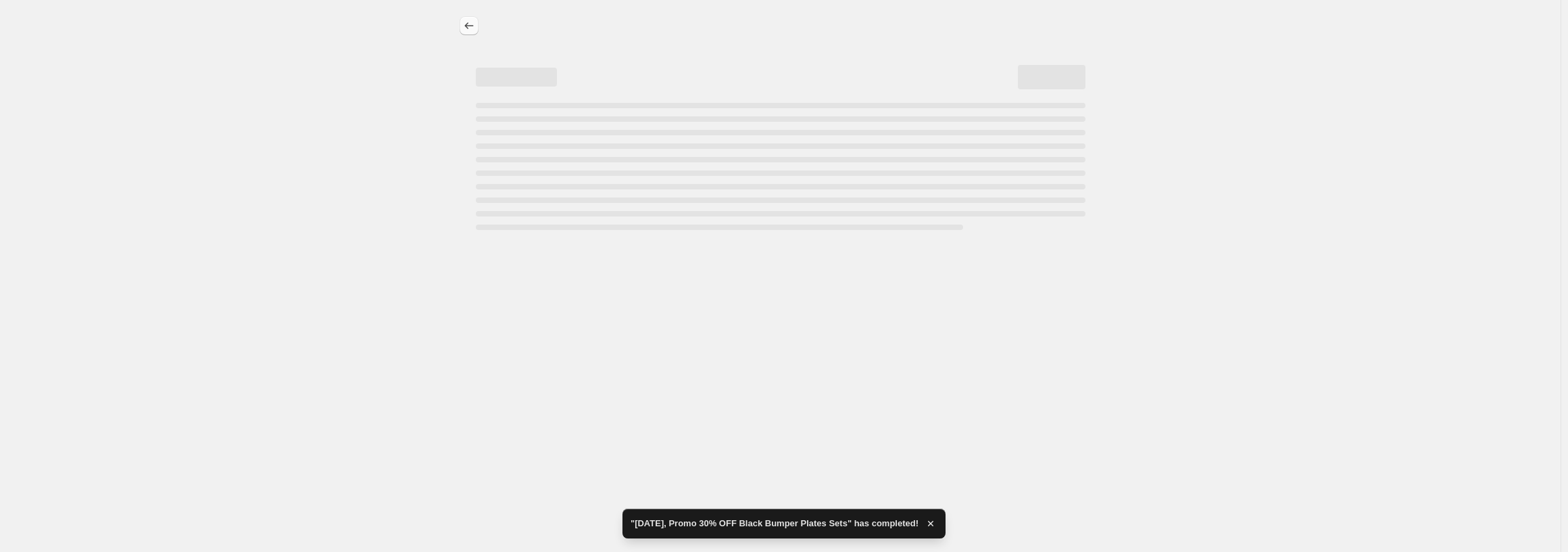
select select "percentage"
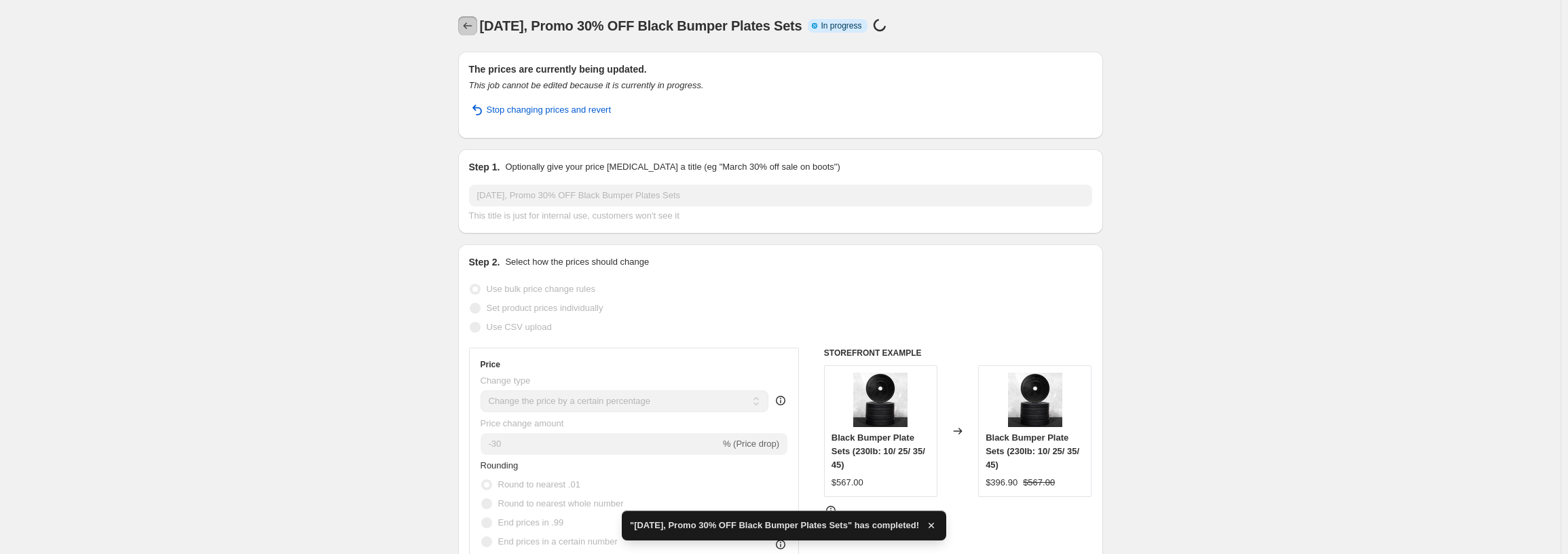
click at [471, 27] on icon "Price change jobs" at bounding box center [468, 26] width 14 height 14
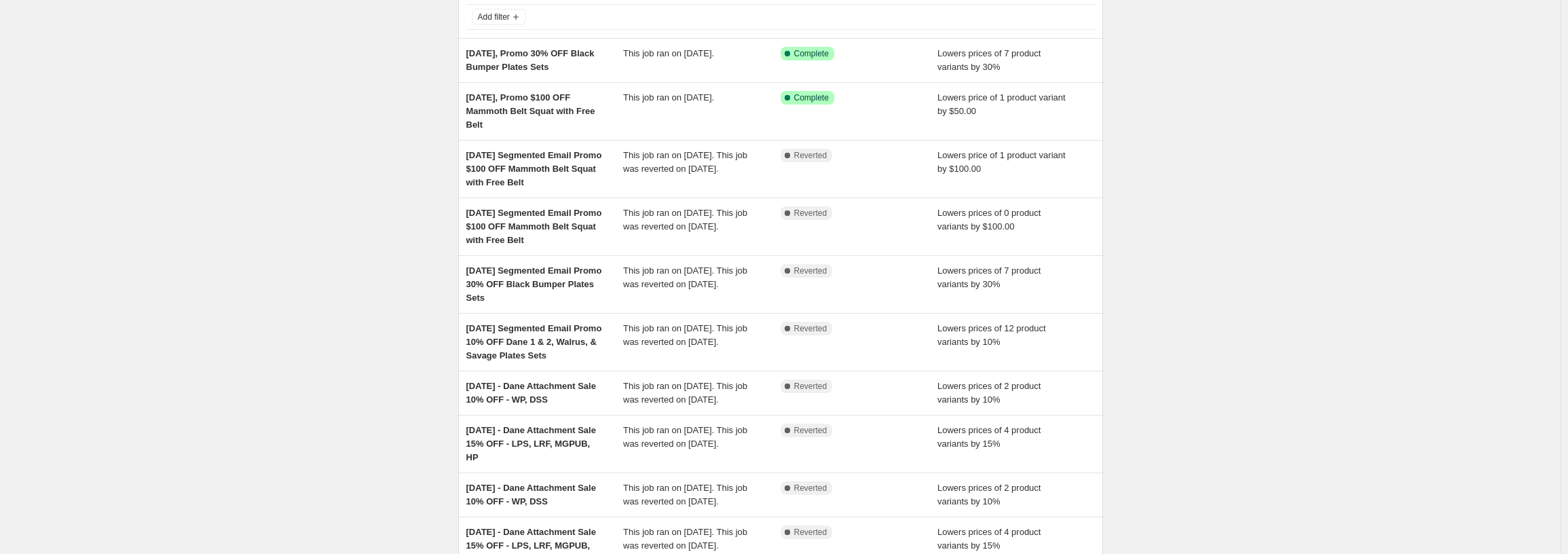
scroll to position [68, 0]
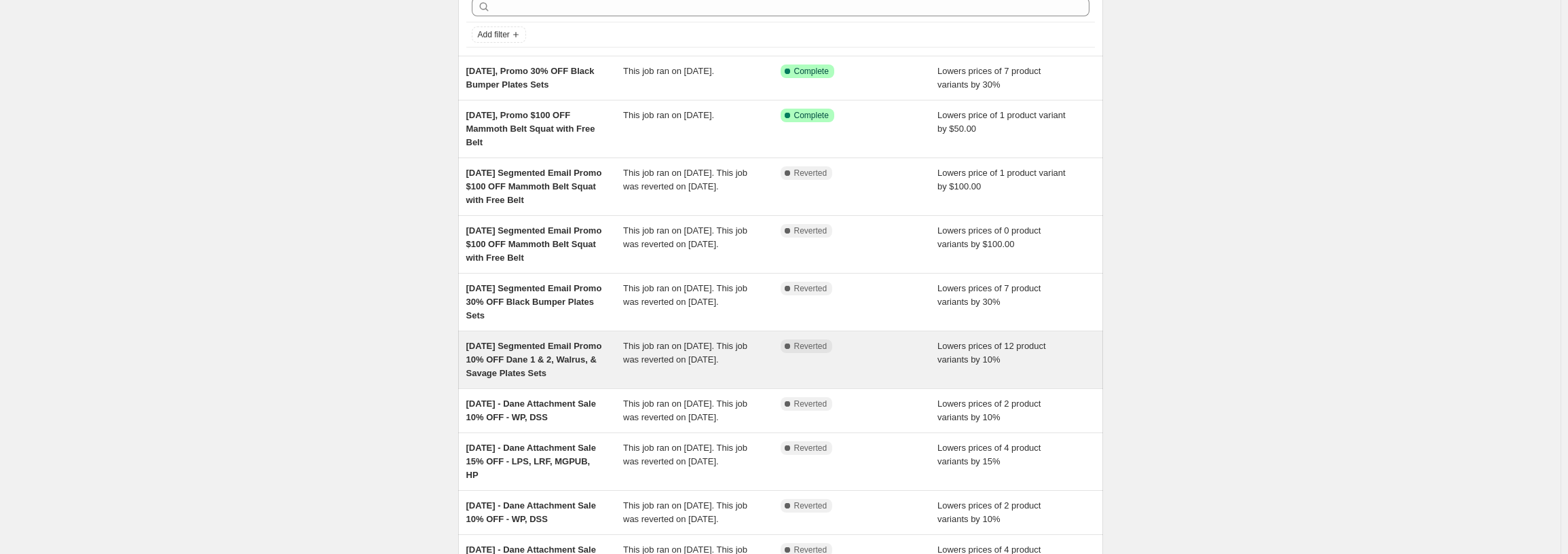
click at [543, 378] on span "[DATE] Segmented Email Promo 10% OFF Dane 1 & 2, Walrus, & Savage Plates Sets" at bounding box center [534, 359] width 136 height 37
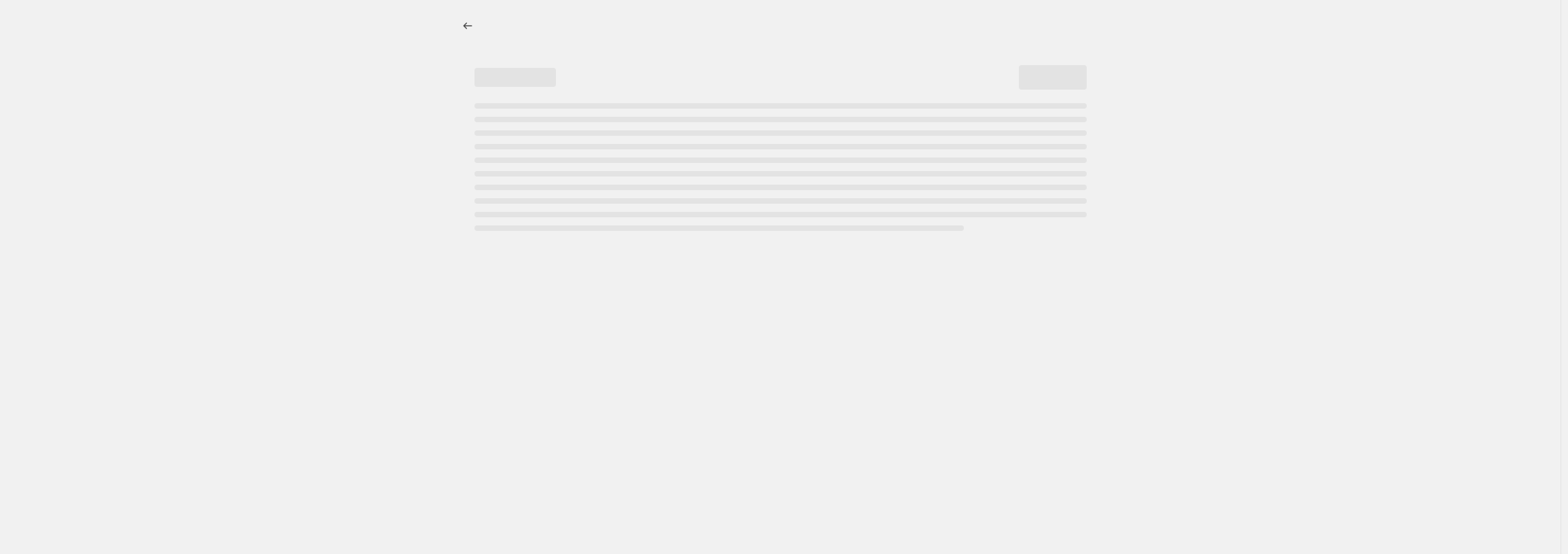
select select "percentage"
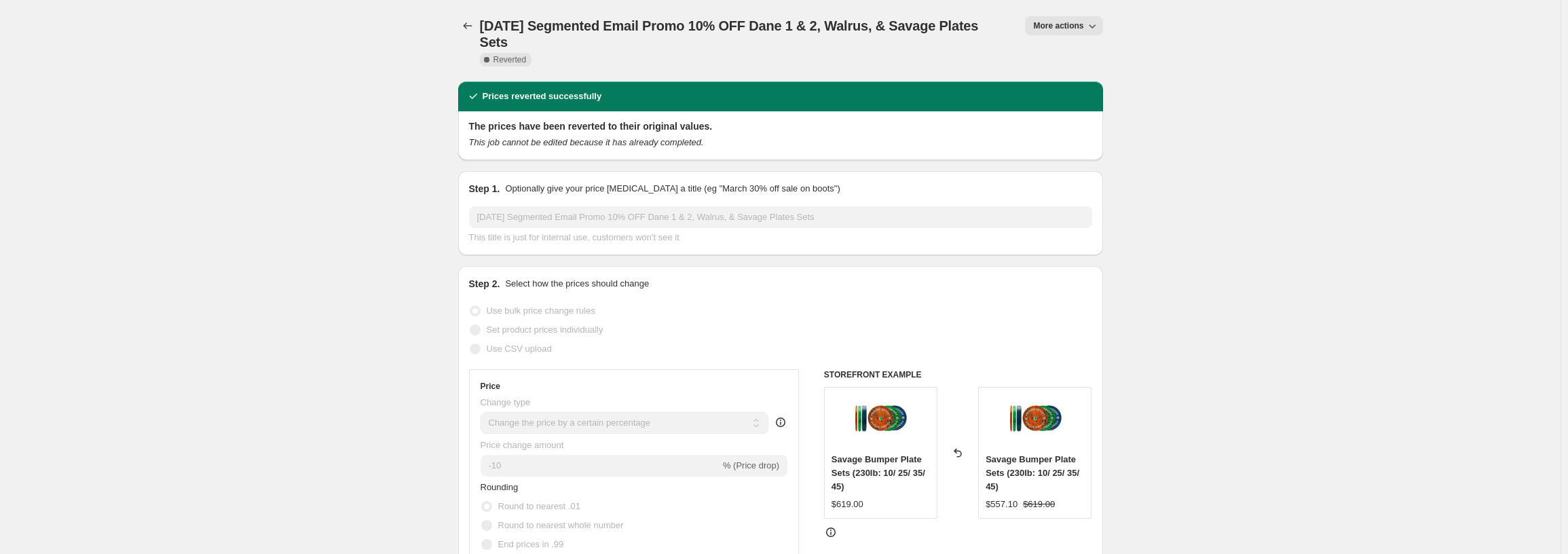
drag, startPoint x: 576, startPoint y: 45, endPoint x: 702, endPoint y: 29, distance: 127.0
click at [702, 29] on h1 "[DATE] Segmented Email Promo 10% OFF Dane 1 & 2, Walrus, & Savage Plates Sets" at bounding box center [745, 34] width 529 height 33
copy span "Promo 10% OFF Dane 1 & 2, Walrus, & Savage Plates Sets"
click at [474, 27] on icon "Price change jobs" at bounding box center [468, 26] width 14 height 14
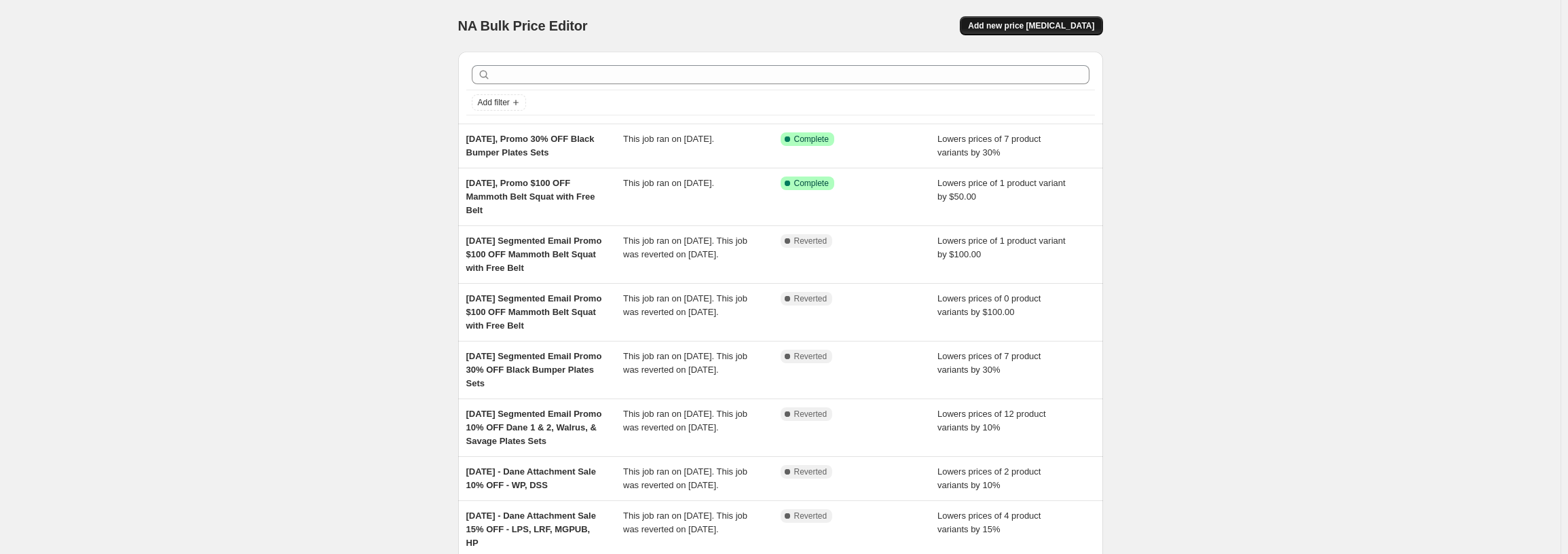
click at [1079, 26] on span "Add new price [MEDICAL_DATA]" at bounding box center [1031, 26] width 126 height 11
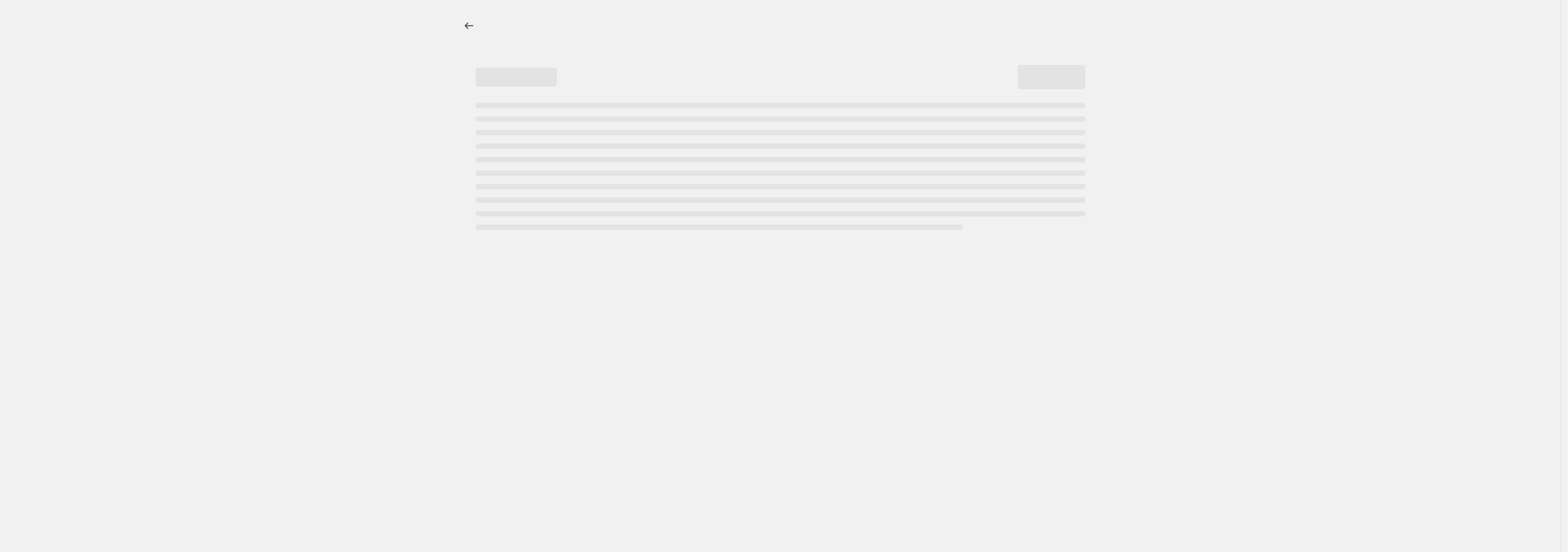
select select "percentage"
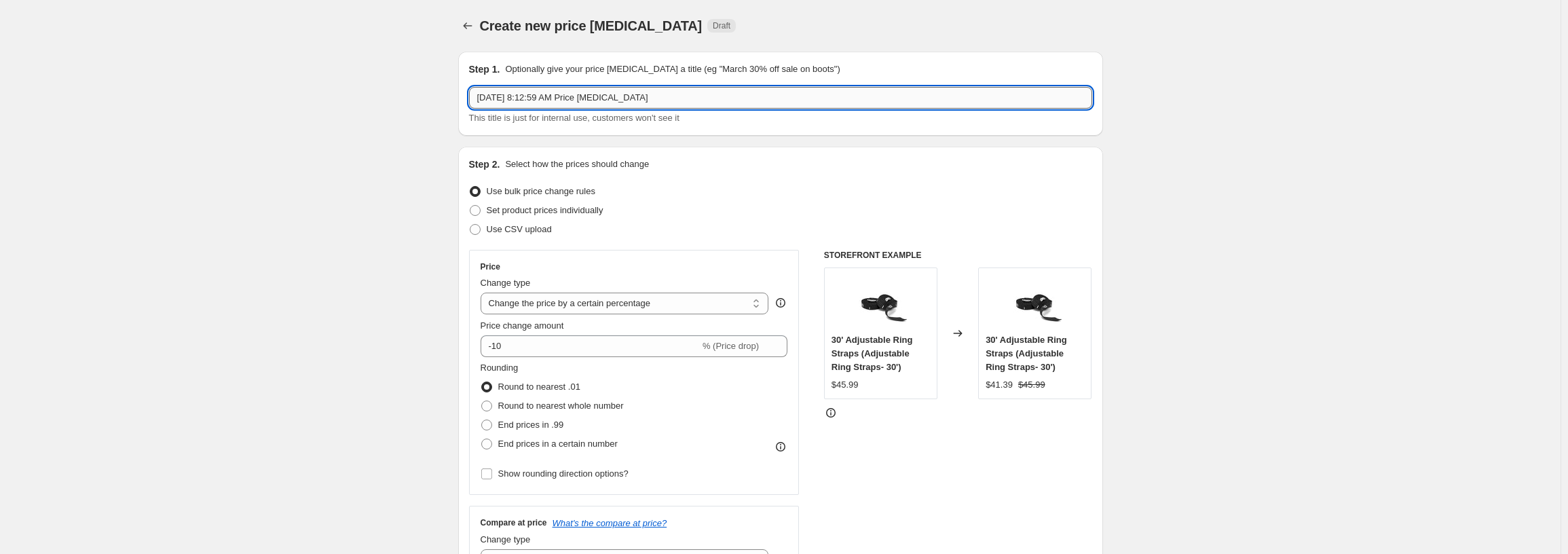
drag, startPoint x: 656, startPoint y: 90, endPoint x: 538, endPoint y: 94, distance: 118.1
click at [538, 94] on input "[DATE] 8:12:59 AM Price [MEDICAL_DATA]" at bounding box center [781, 98] width 623 height 22
paste input "Promo 10% OFF Dane 1 & 2, Walrus, & Savage Plates Sets"
type input "[DATE], Promo 10% OFF Dane 1 & 2, Walrus, & Savage Plates Sets"
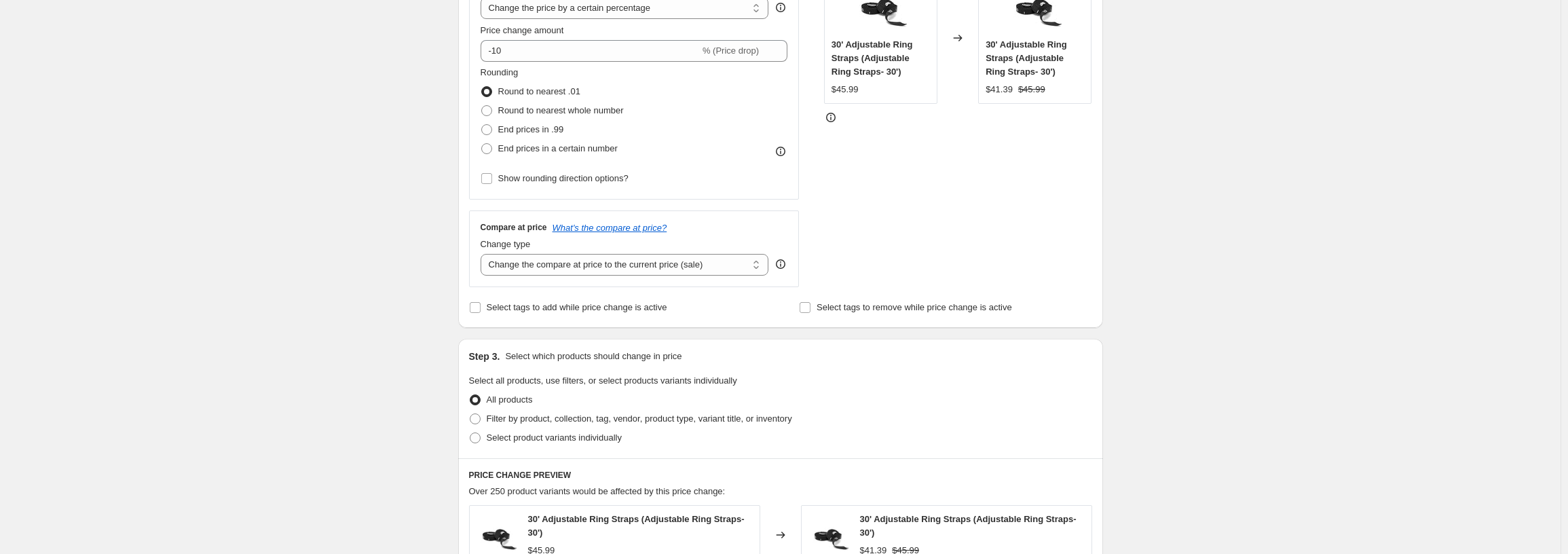
scroll to position [339, 0]
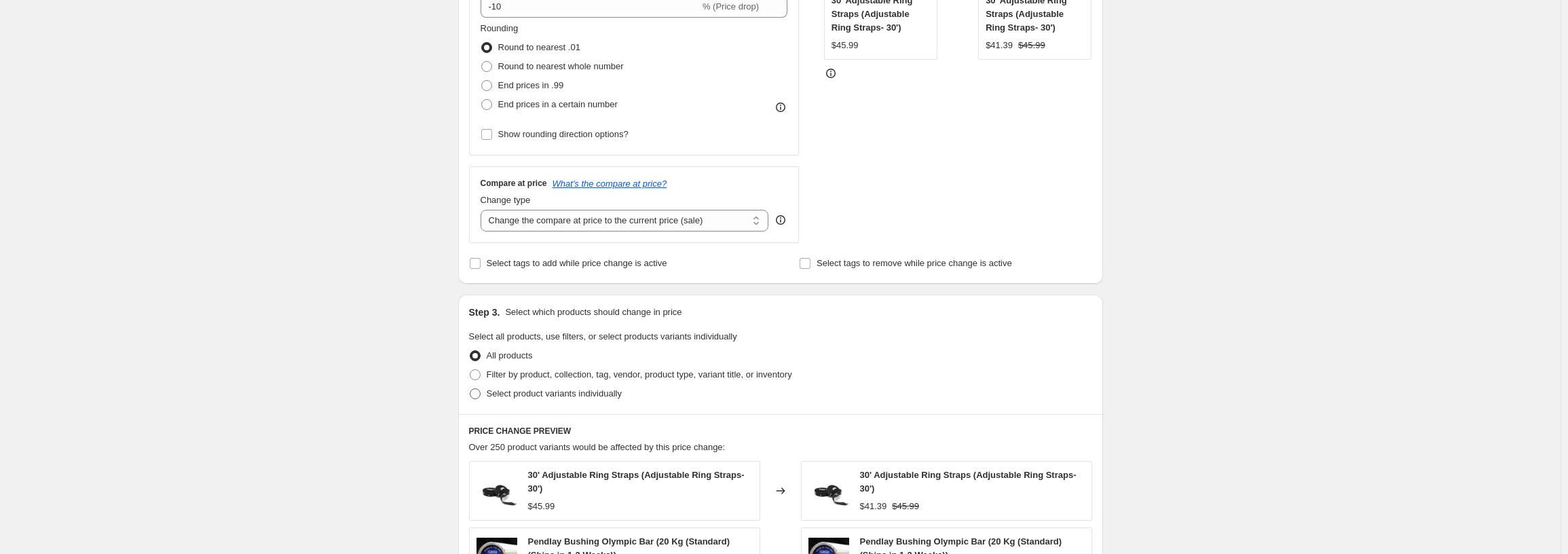
click at [479, 396] on span at bounding box center [475, 394] width 11 height 11
click at [470, 389] on input "Select product variants individually" at bounding box center [470, 388] width 1 height 1
radio input "true"
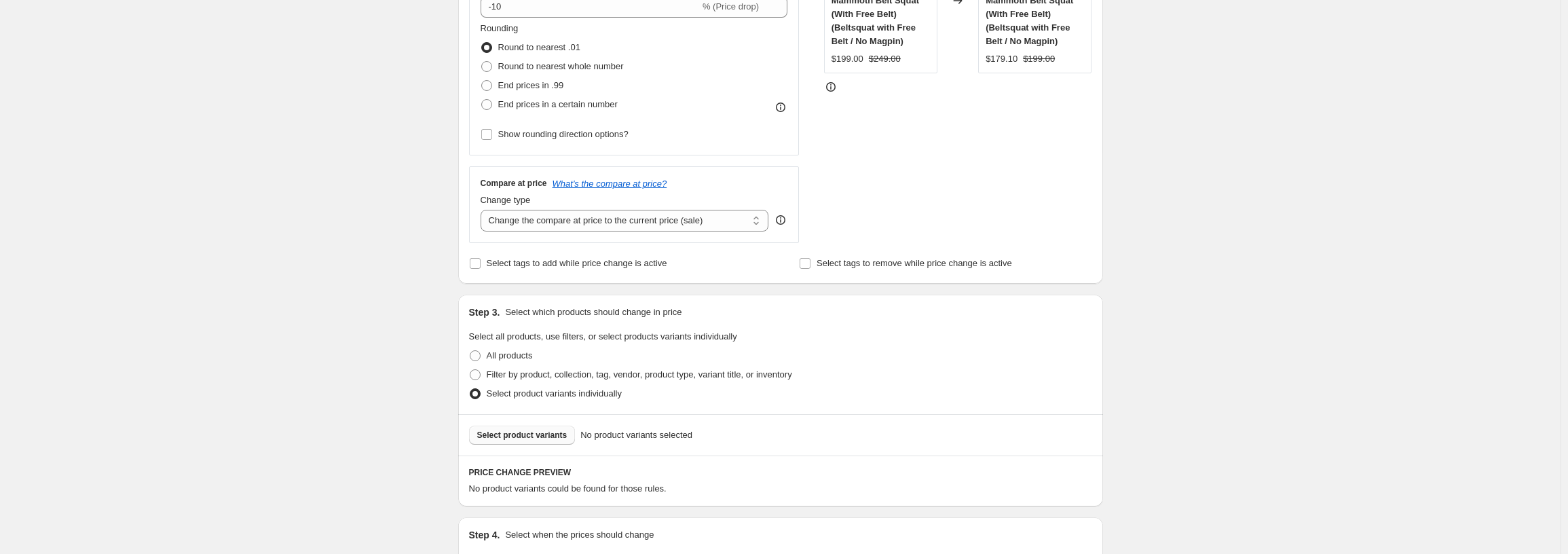
click at [557, 437] on span "Select product variants" at bounding box center [522, 435] width 90 height 11
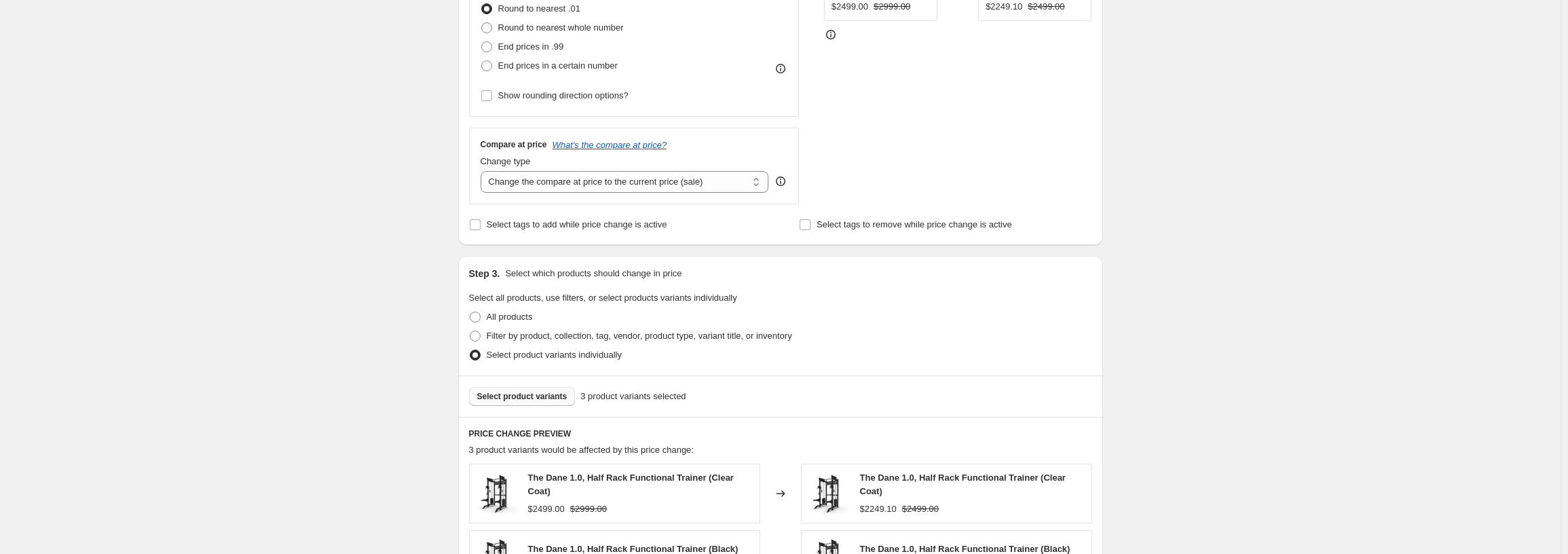
scroll to position [407, 0]
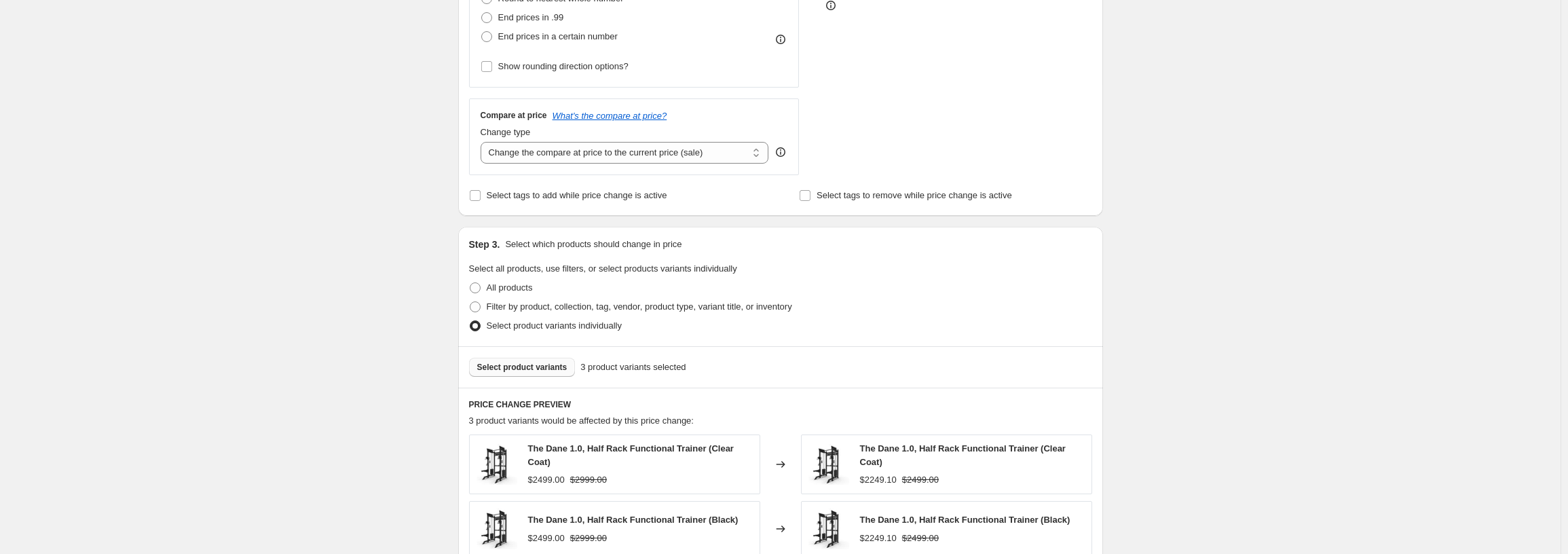
click at [1432, 227] on div "Create new price [MEDICAL_DATA]. This page is ready Create new price [MEDICAL_D…" at bounding box center [780, 234] width 1561 height 1282
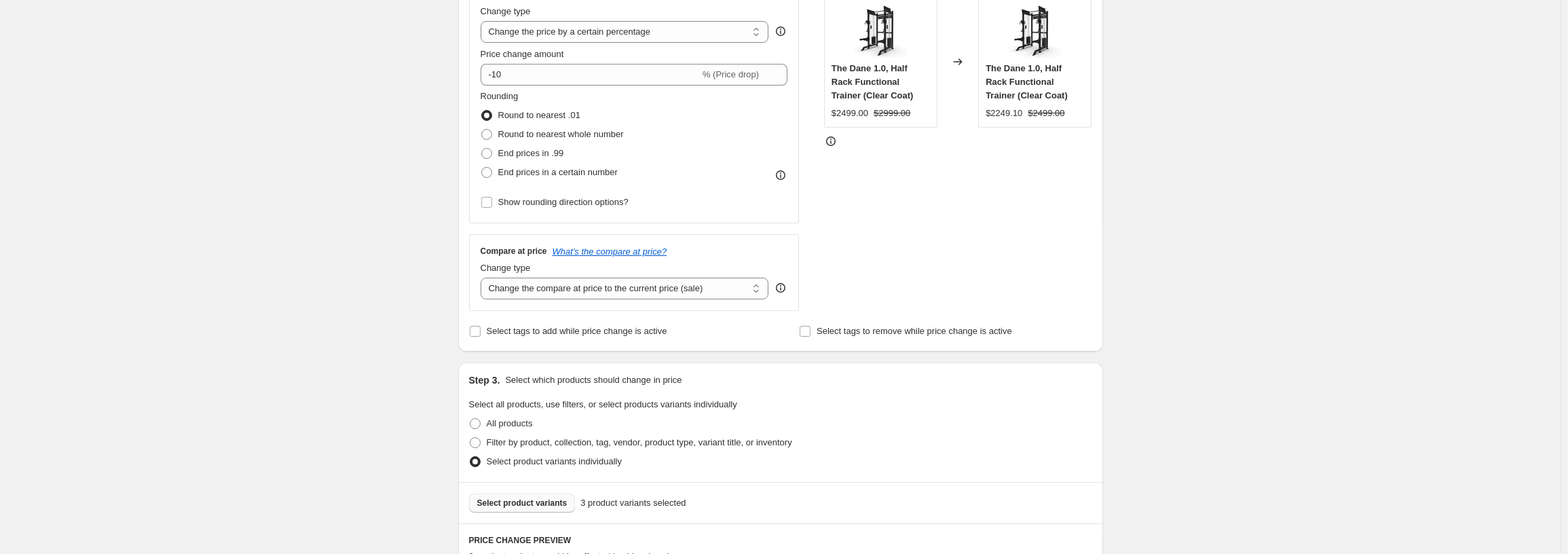
scroll to position [339, 0]
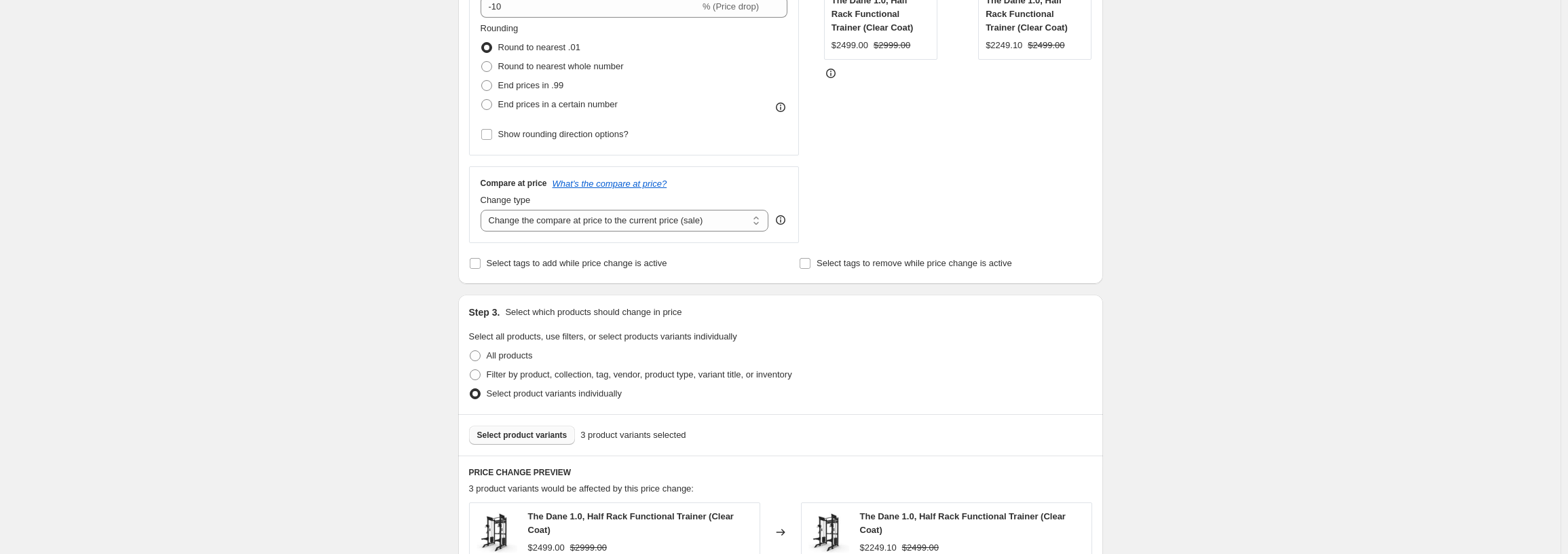
click at [536, 431] on span "Select product variants" at bounding box center [522, 435] width 90 height 11
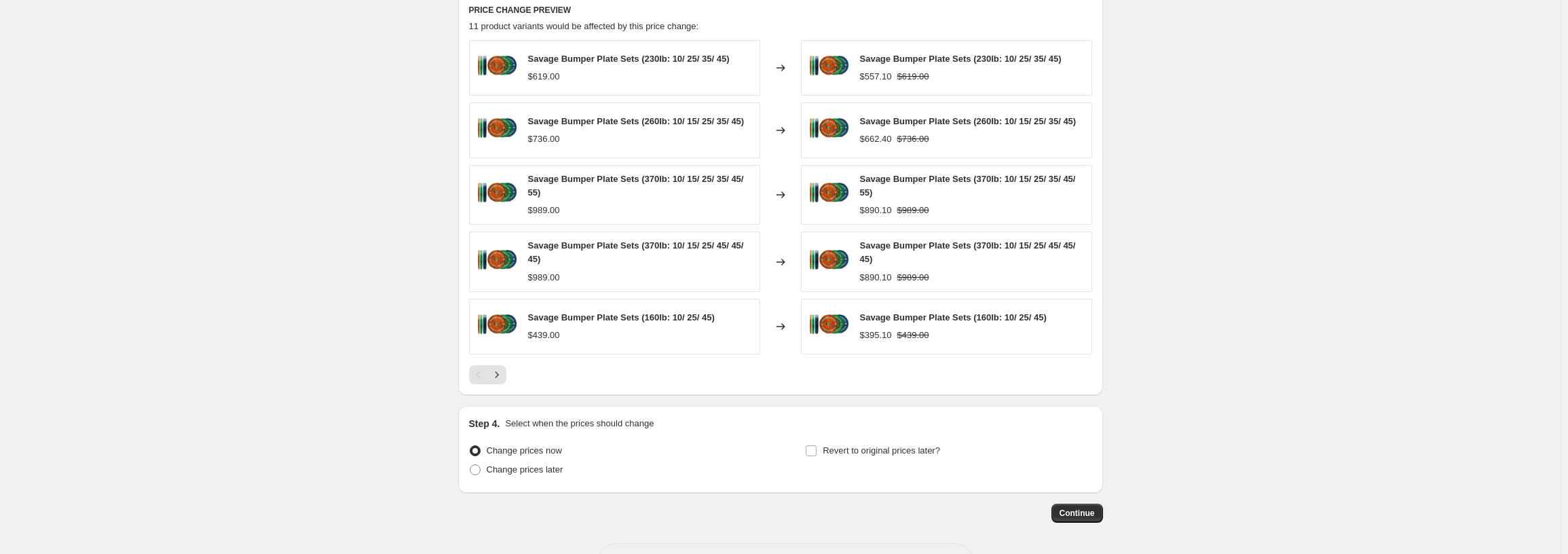
scroll to position [815, 0]
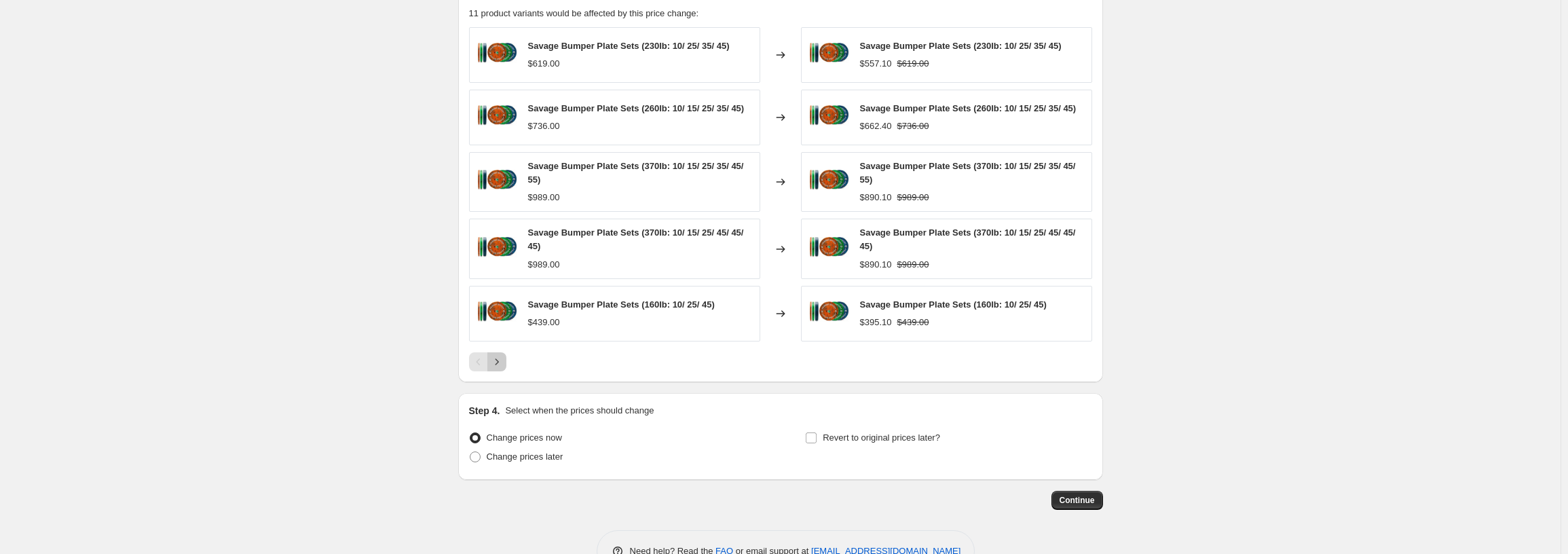
click at [502, 361] on icon "Next" at bounding box center [497, 362] width 14 height 14
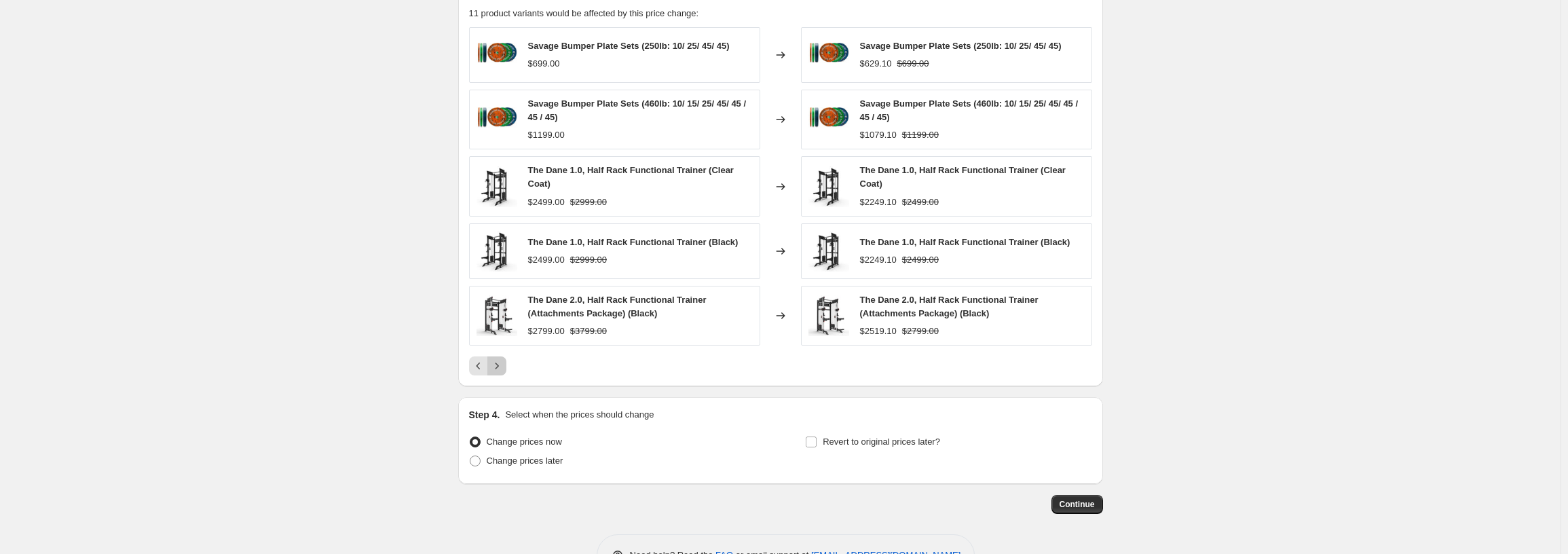
click at [502, 366] on icon "Next" at bounding box center [497, 366] width 14 height 14
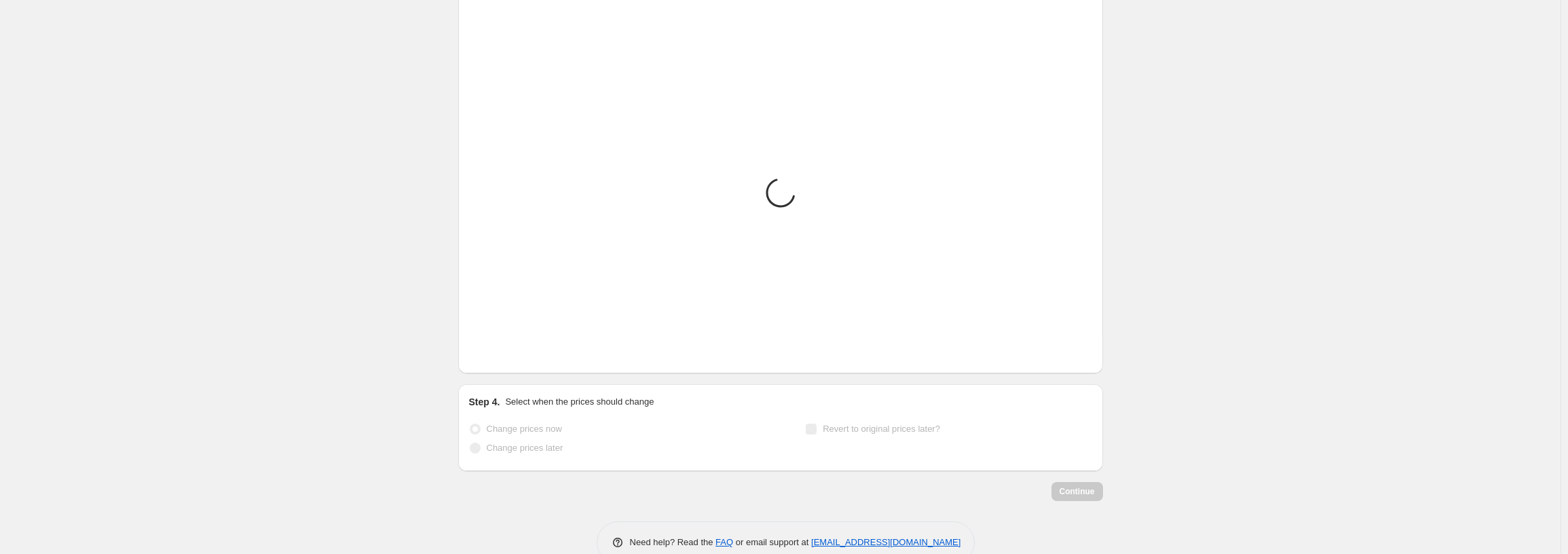
scroll to position [595, 0]
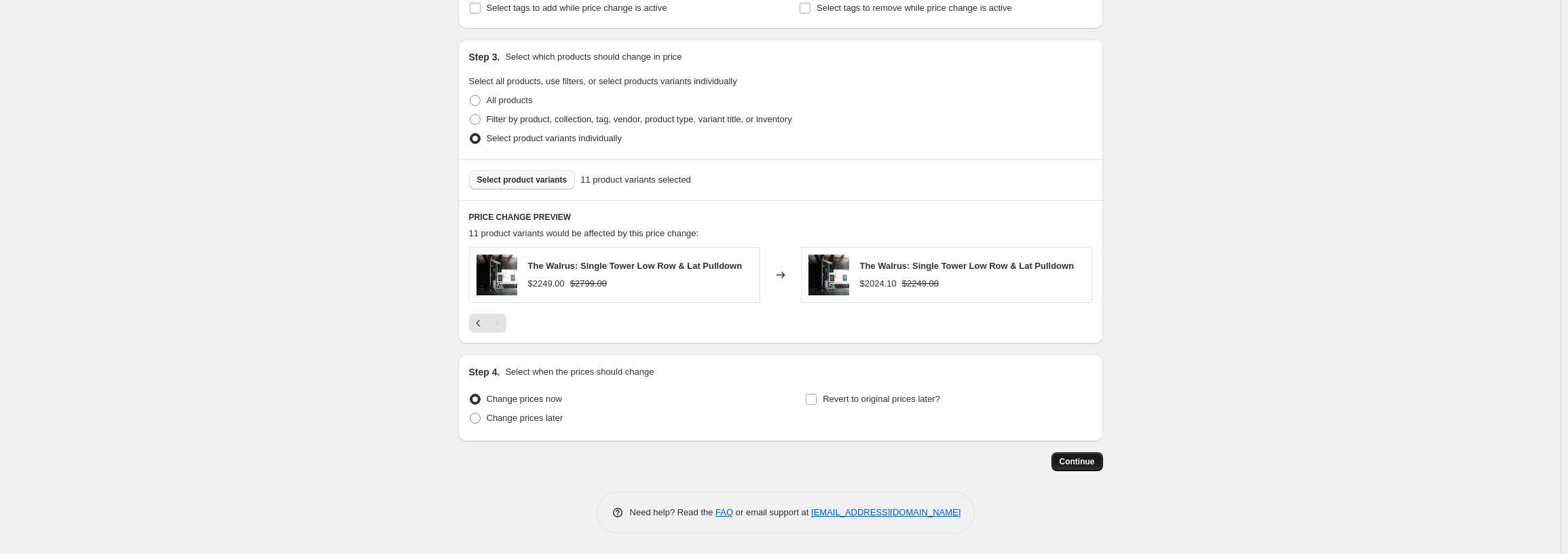
click at [1091, 457] on span "Continue" at bounding box center [1077, 462] width 35 height 11
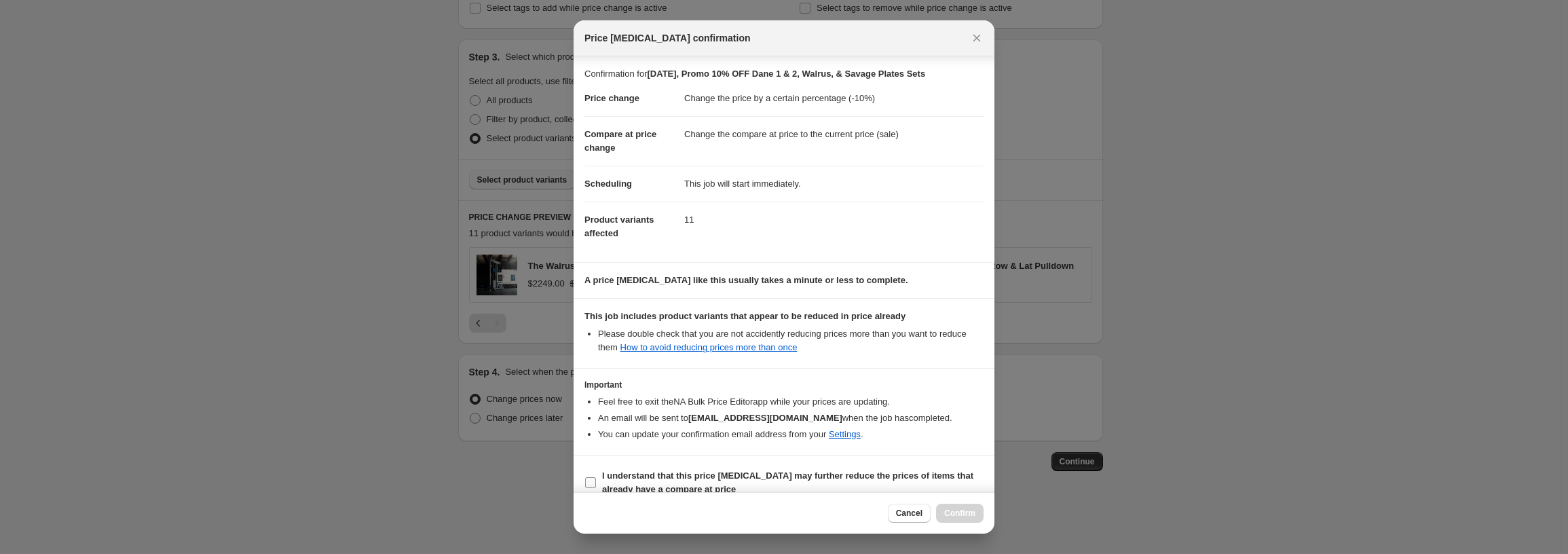
scroll to position [18, 0]
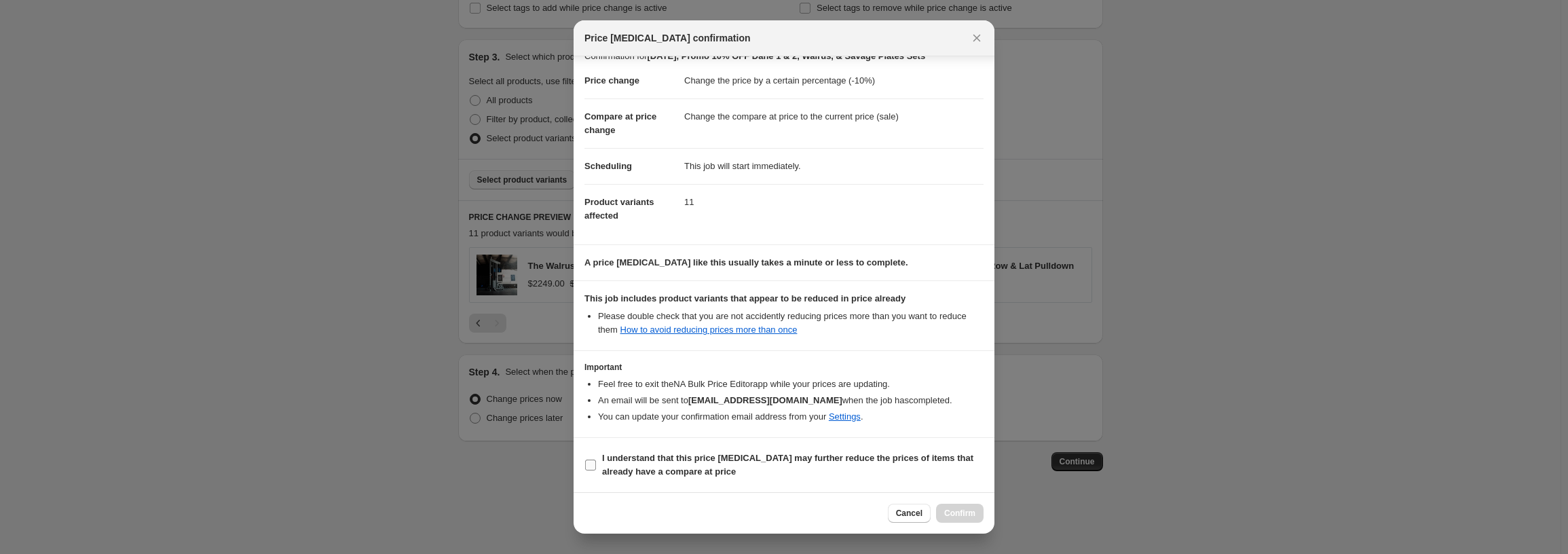
click at [586, 460] on input "I understand that this price [MEDICAL_DATA] may further reduce the prices of it…" at bounding box center [591, 465] width 11 height 11
checkbox input "true"
click at [957, 508] on button "Confirm" at bounding box center [960, 513] width 48 height 19
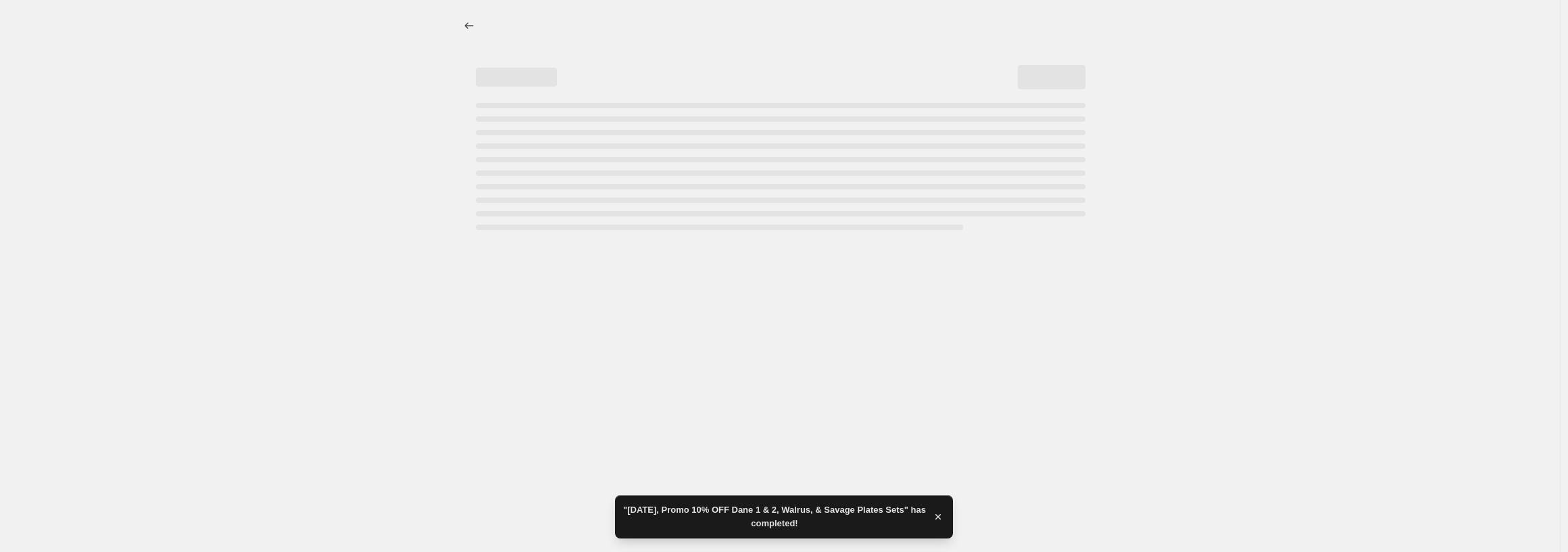
select select "percentage"
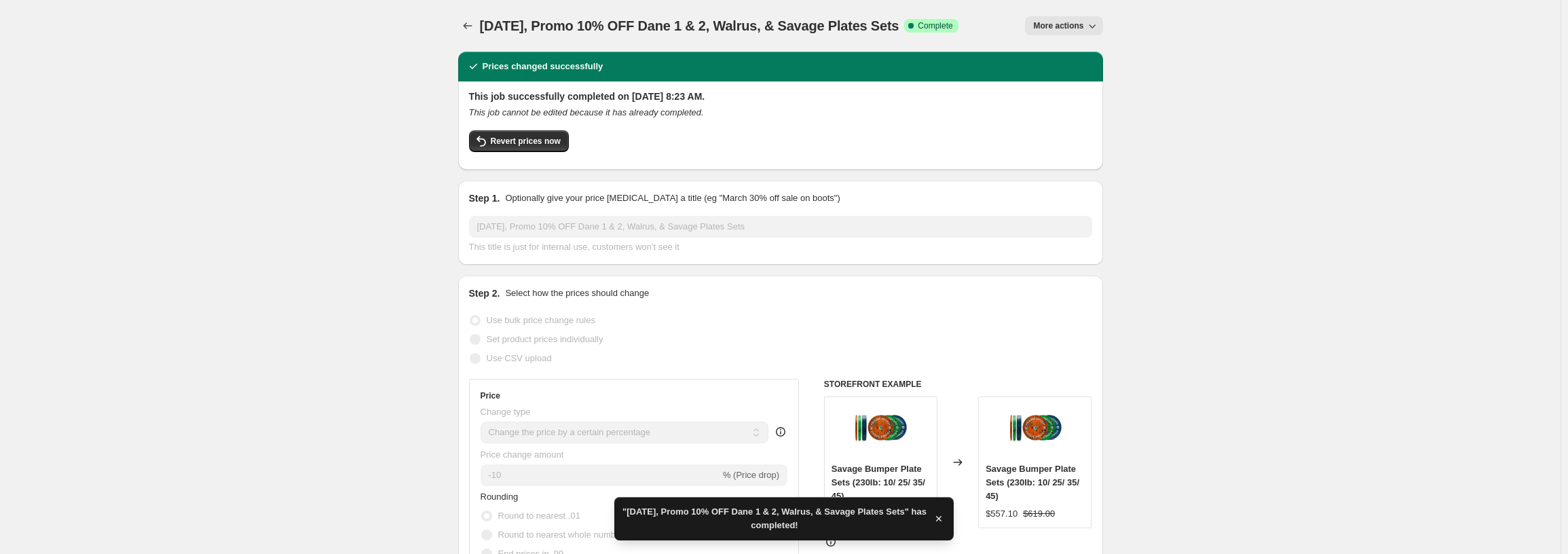
click at [480, 31] on div at bounding box center [469, 26] width 22 height 19
click at [472, 24] on icon "Price change jobs" at bounding box center [468, 26] width 14 height 14
